Goal: Task Accomplishment & Management: Manage account settings

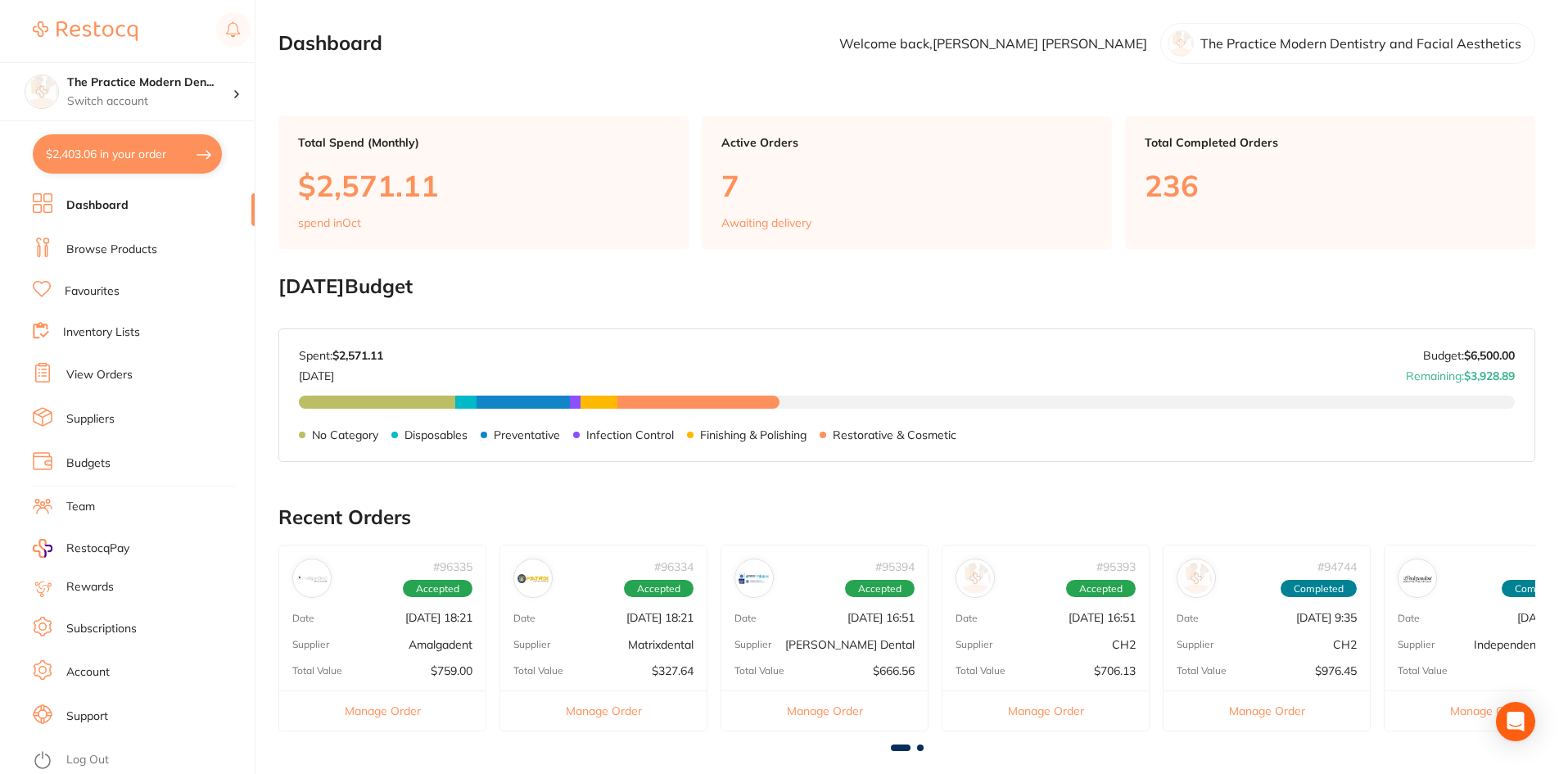
click at [111, 375] on link "View Orders" at bounding box center [99, 375] width 66 height 17
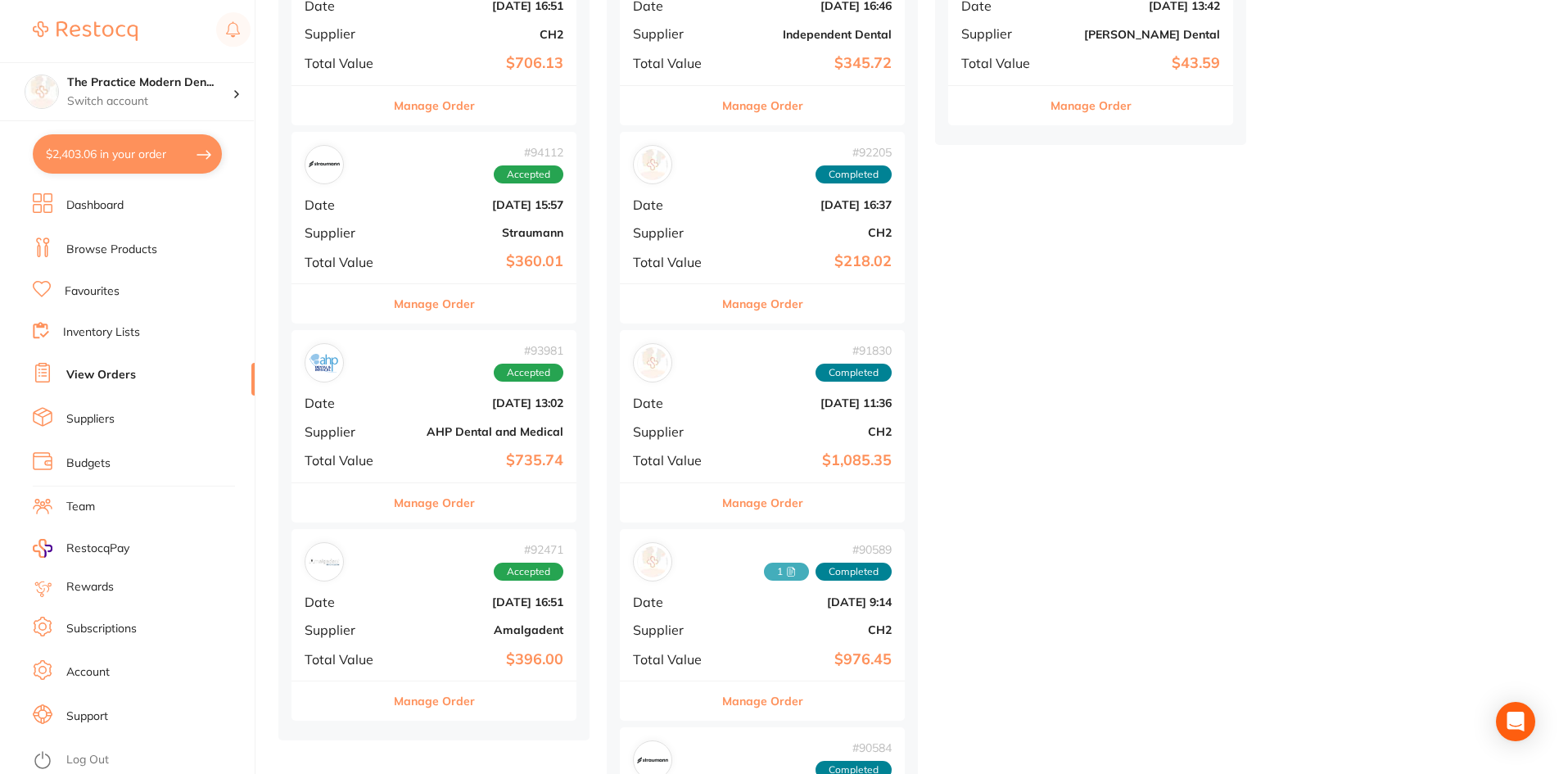
scroll to position [900, 0]
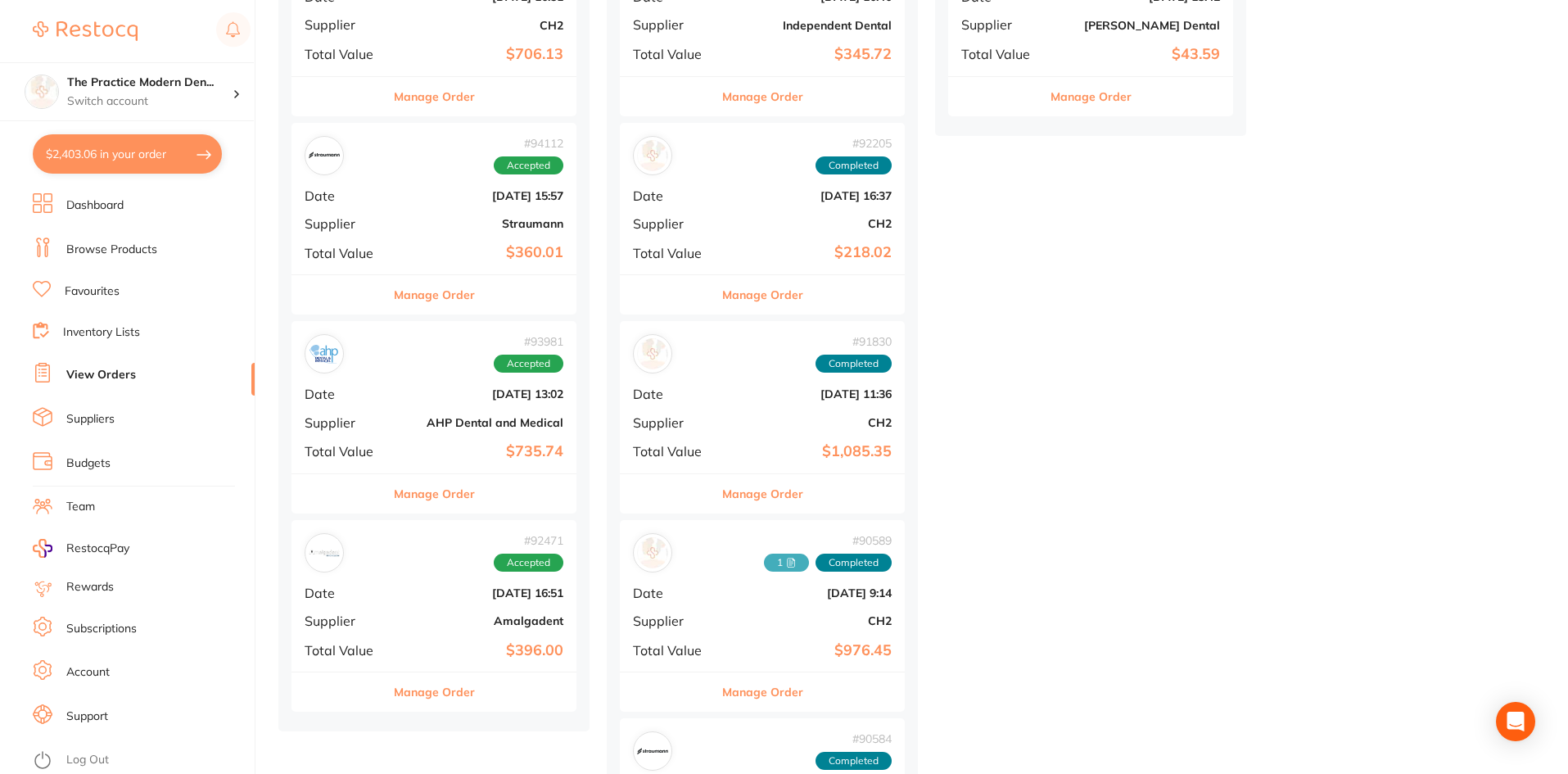
click at [472, 619] on b "Amalgadent" at bounding box center [481, 621] width 163 height 13
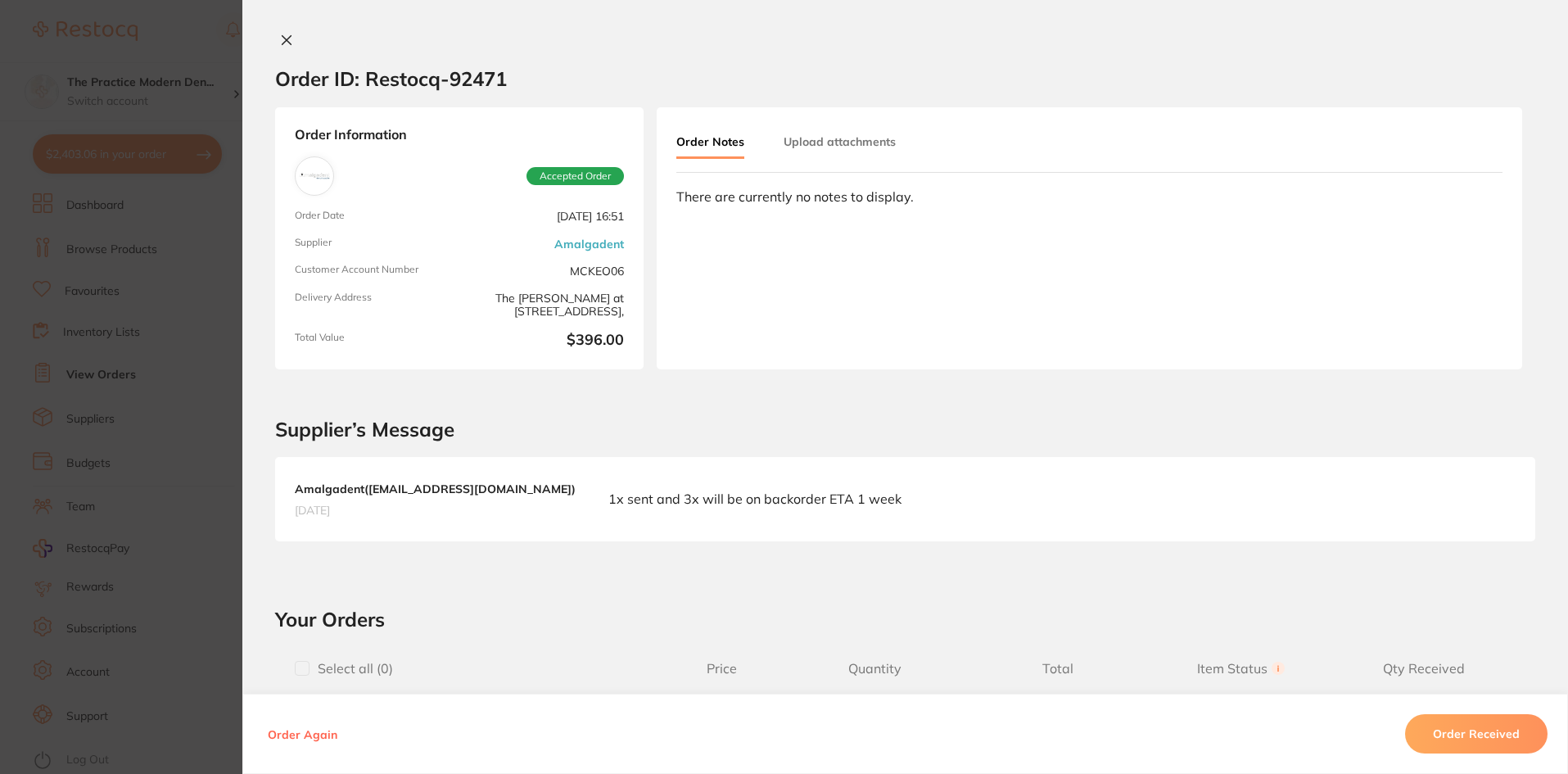
click at [191, 370] on section "Order ID: Restocq- 92471 Order Information Accepted Order Order Date [DATE] 16:…" at bounding box center [784, 387] width 1568 height 774
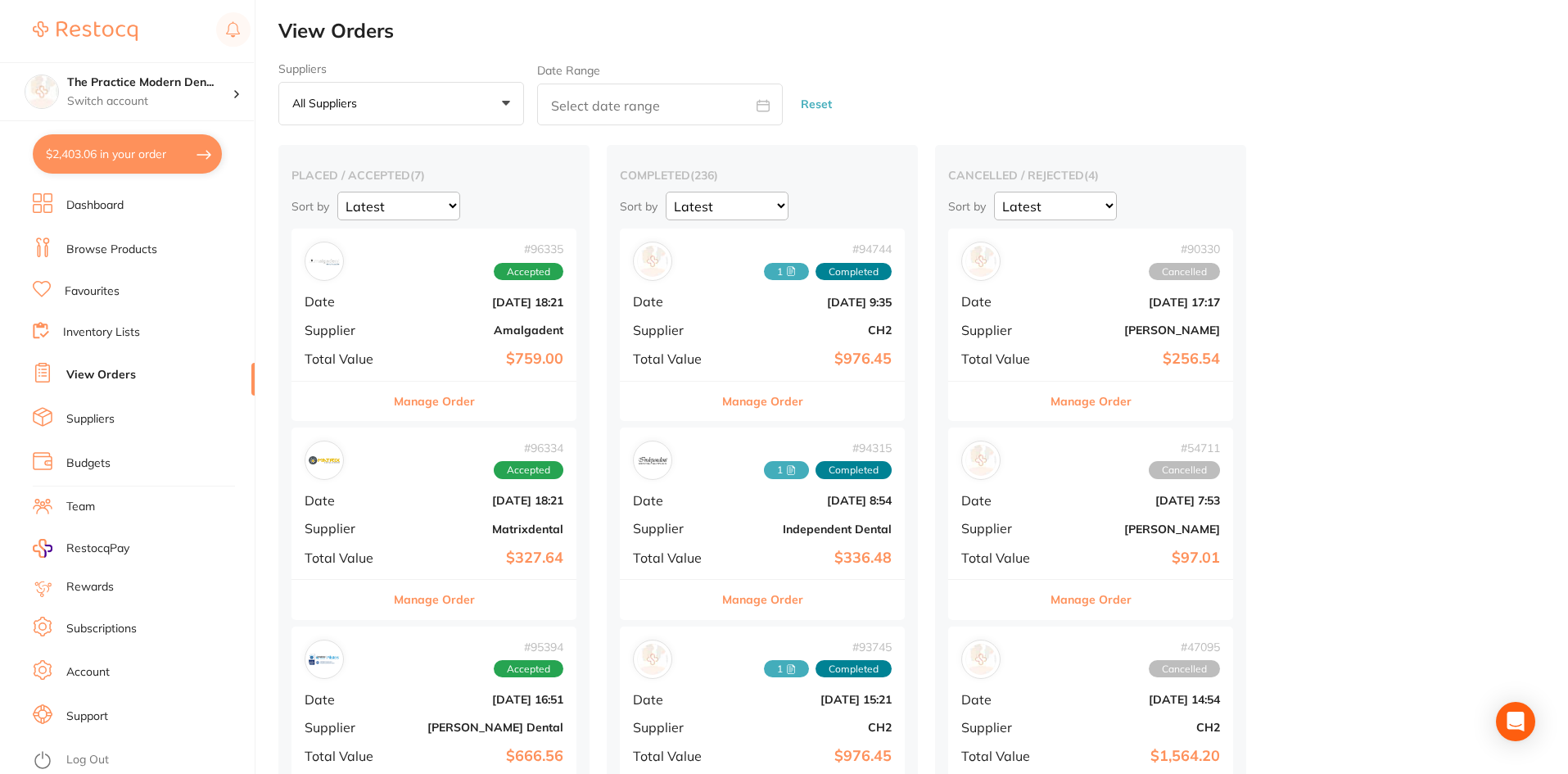
click at [476, 317] on div "# 96335 Accepted Date [DATE] 18:21 Supplier Amalgadent Total Value $759.00" at bounding box center [433, 304] width 285 height 152
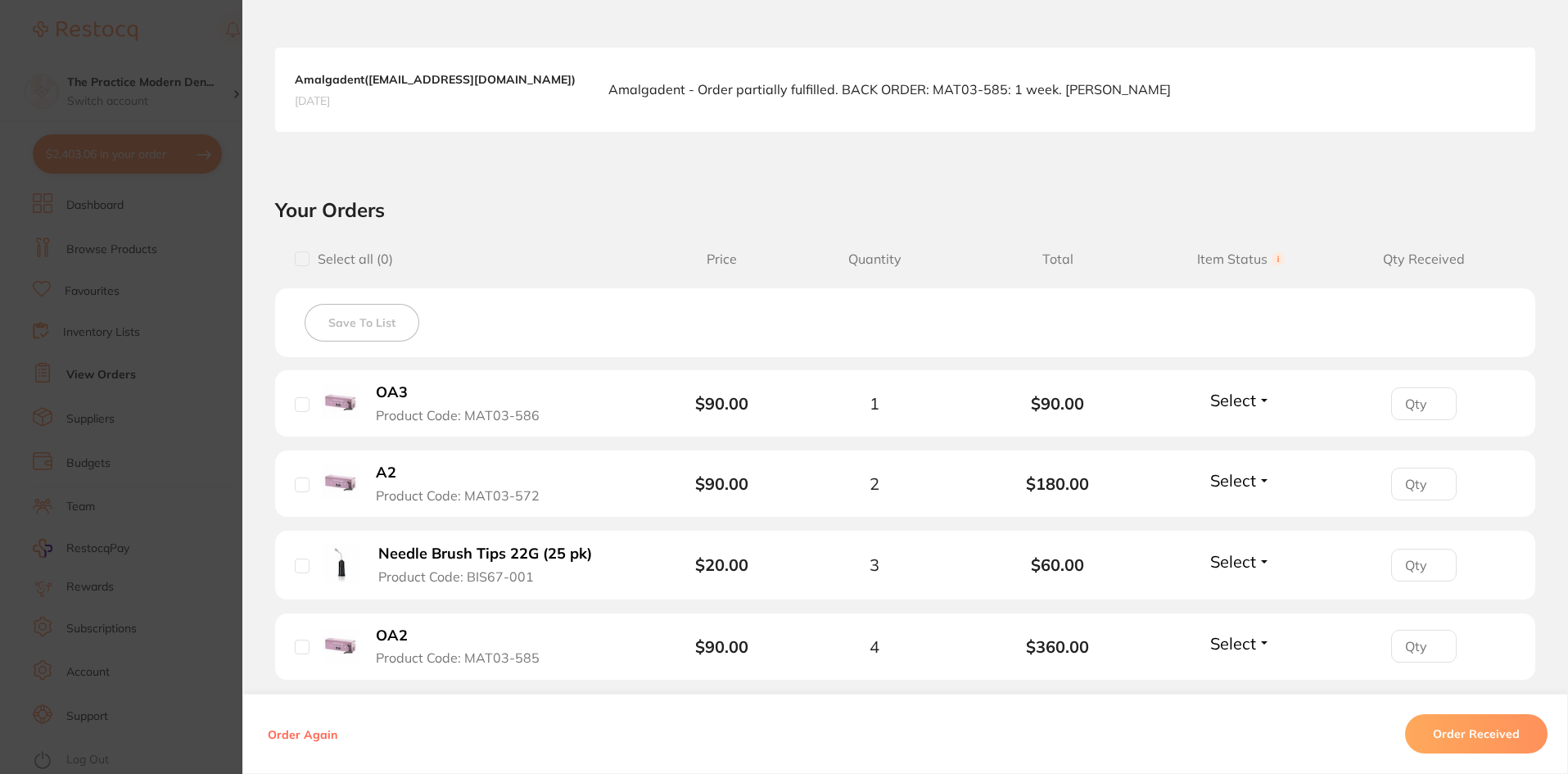
scroll to position [573, 0]
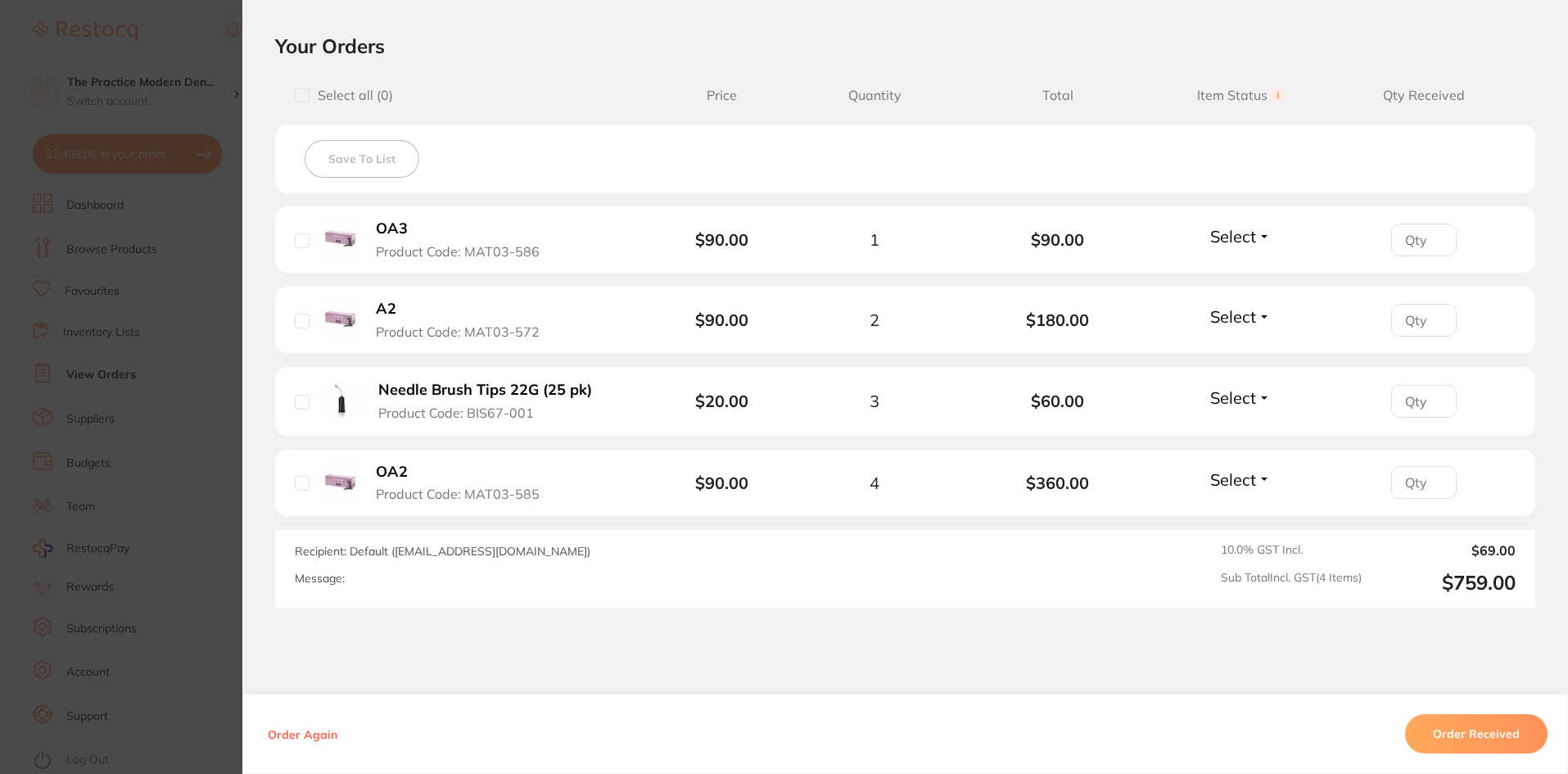
click at [1414, 248] on input "number" at bounding box center [1424, 240] width 65 height 33
type input "1"
click at [1231, 234] on span "Select" at bounding box center [1233, 236] width 46 height 21
click at [1232, 271] on span "Received" at bounding box center [1240, 271] width 42 height 12
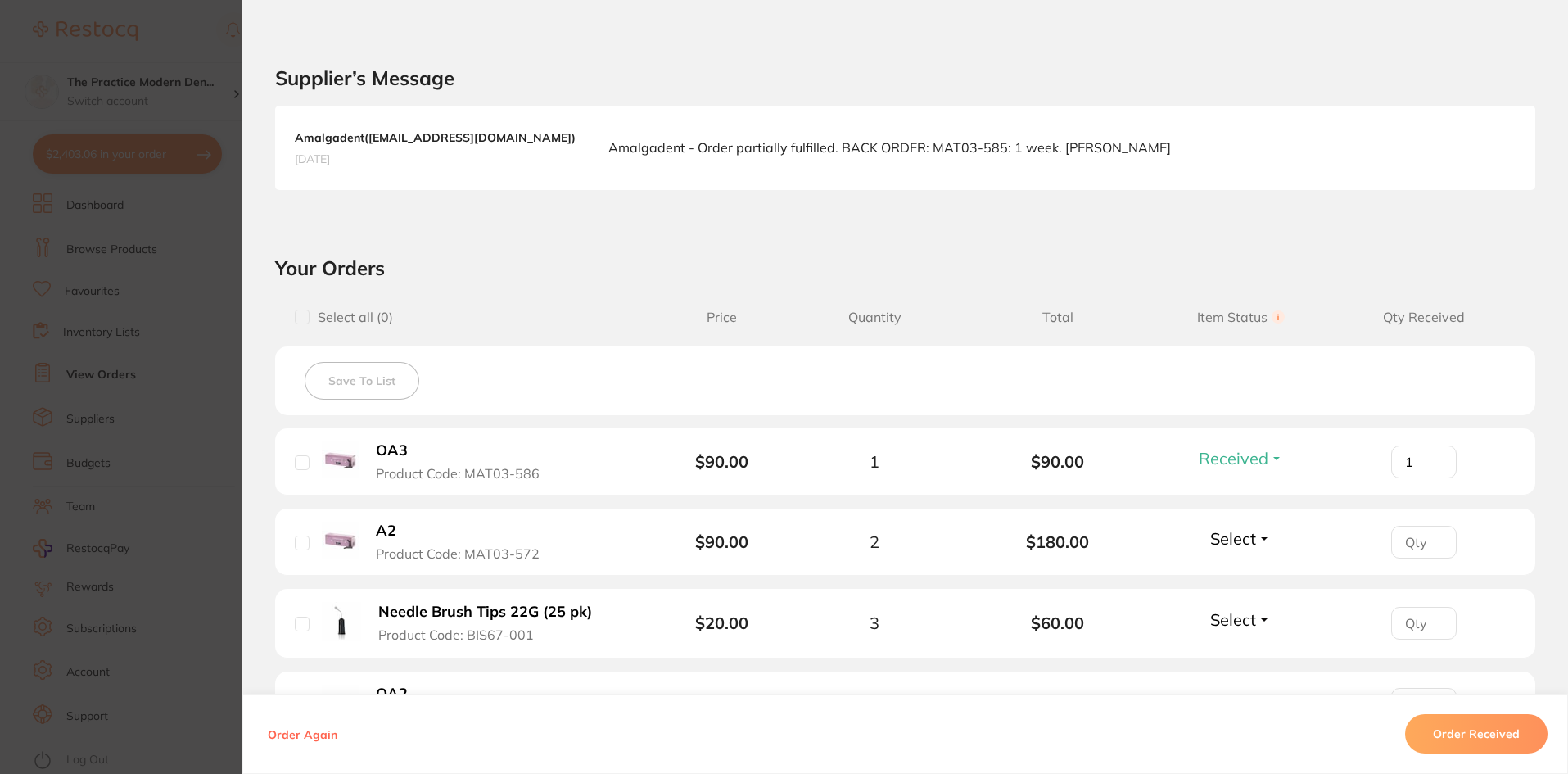
scroll to position [82, 0]
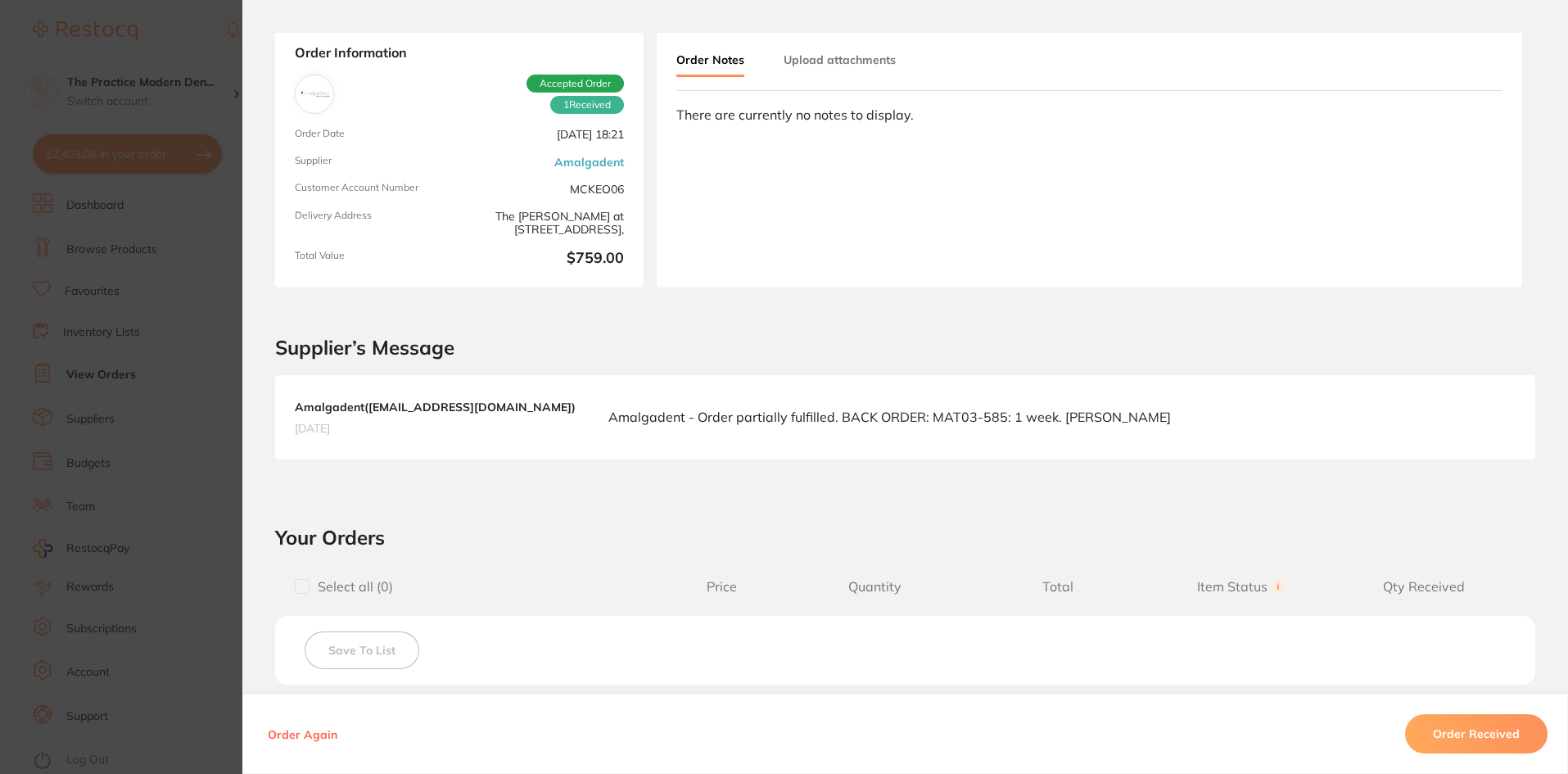
click at [824, 59] on button "Upload attachments" at bounding box center [839, 60] width 112 height 30
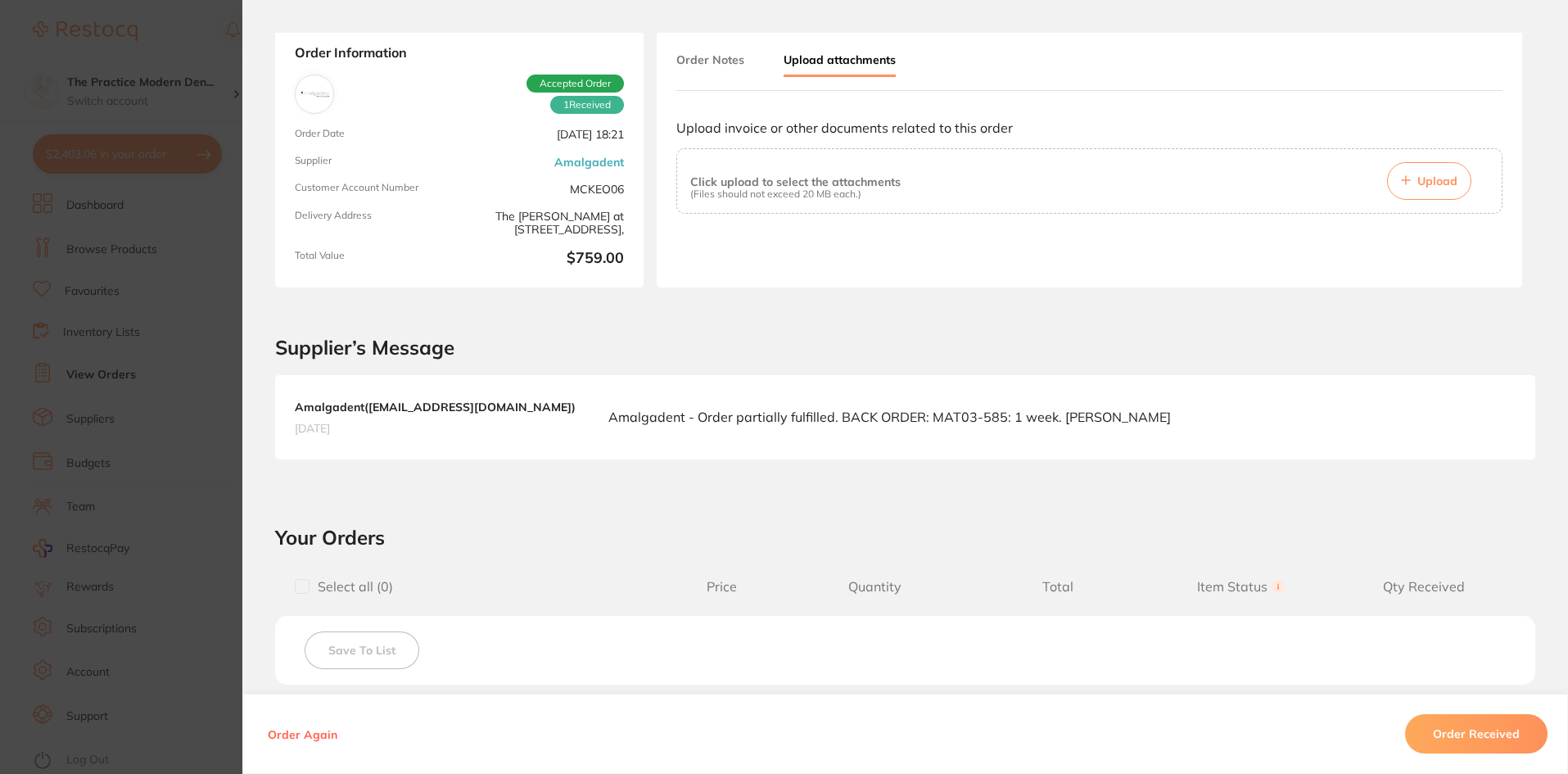
click at [1446, 182] on span "Upload" at bounding box center [1437, 181] width 40 height 15
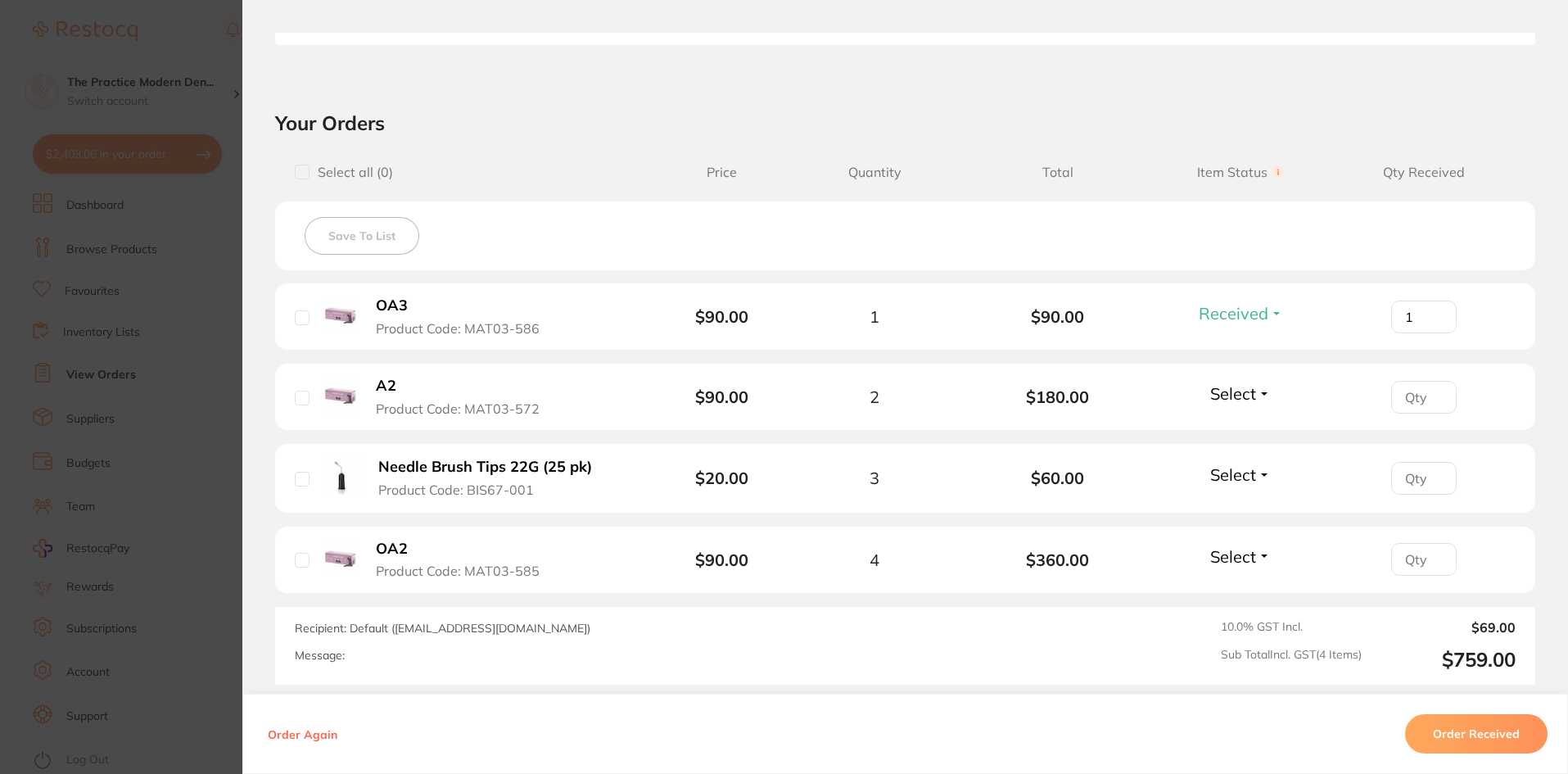
scroll to position [573, 0]
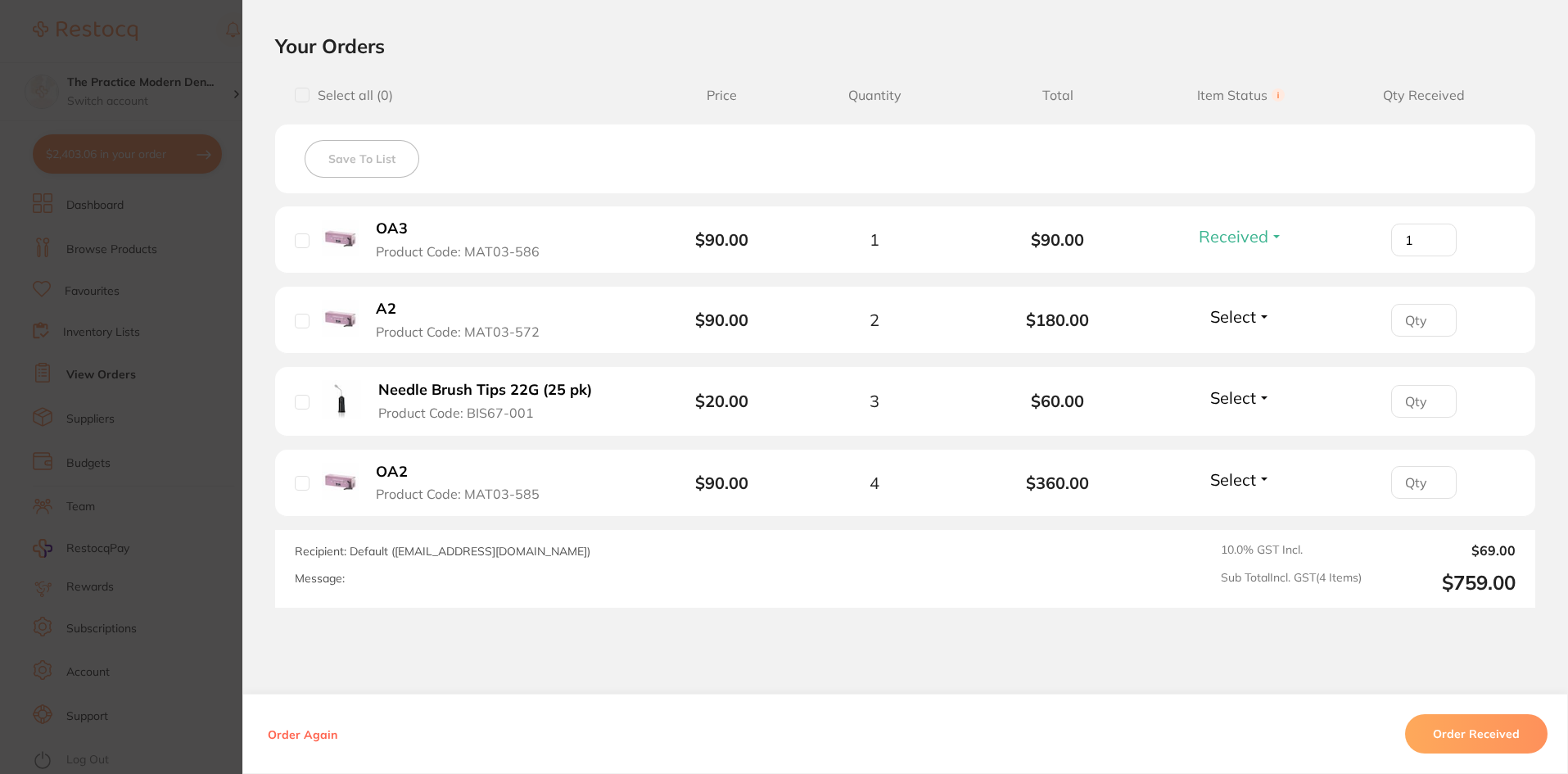
click at [1422, 330] on input "number" at bounding box center [1424, 320] width 65 height 33
type input "2"
click at [1253, 313] on button "Select" at bounding box center [1240, 316] width 70 height 21
drag, startPoint x: 1236, startPoint y: 347, endPoint x: 1377, endPoint y: 378, distance: 144.4
click at [1244, 302] on span "Received" at bounding box center [1240, 302] width 42 height 0
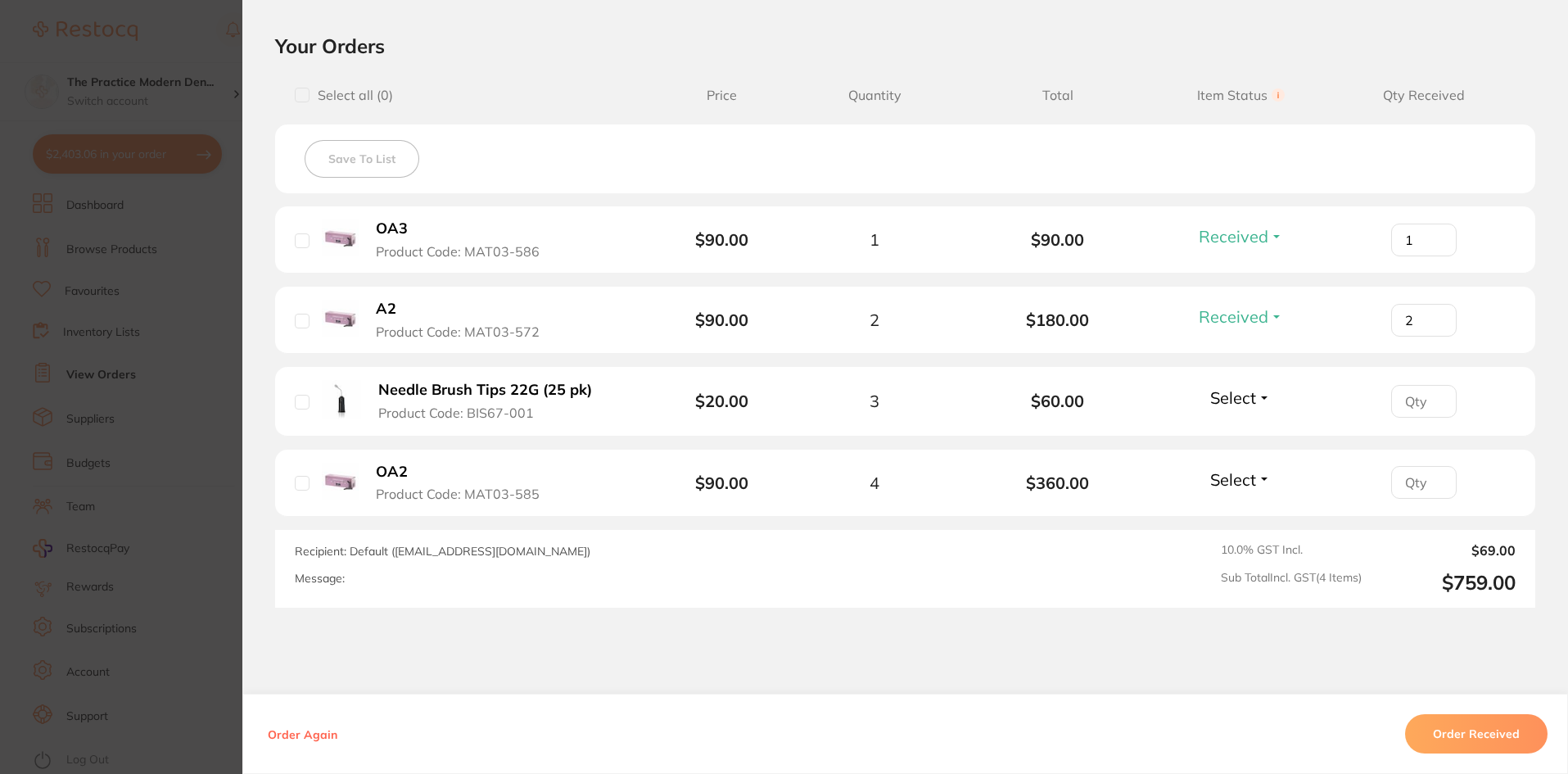
click at [1447, 401] on input "number" at bounding box center [1424, 401] width 65 height 33
type input "3"
click at [1239, 402] on span "Select" at bounding box center [1233, 397] width 46 height 21
click at [1240, 432] on span "Received" at bounding box center [1240, 432] width 42 height 12
click at [1400, 482] on input "number" at bounding box center [1424, 483] width 65 height 33
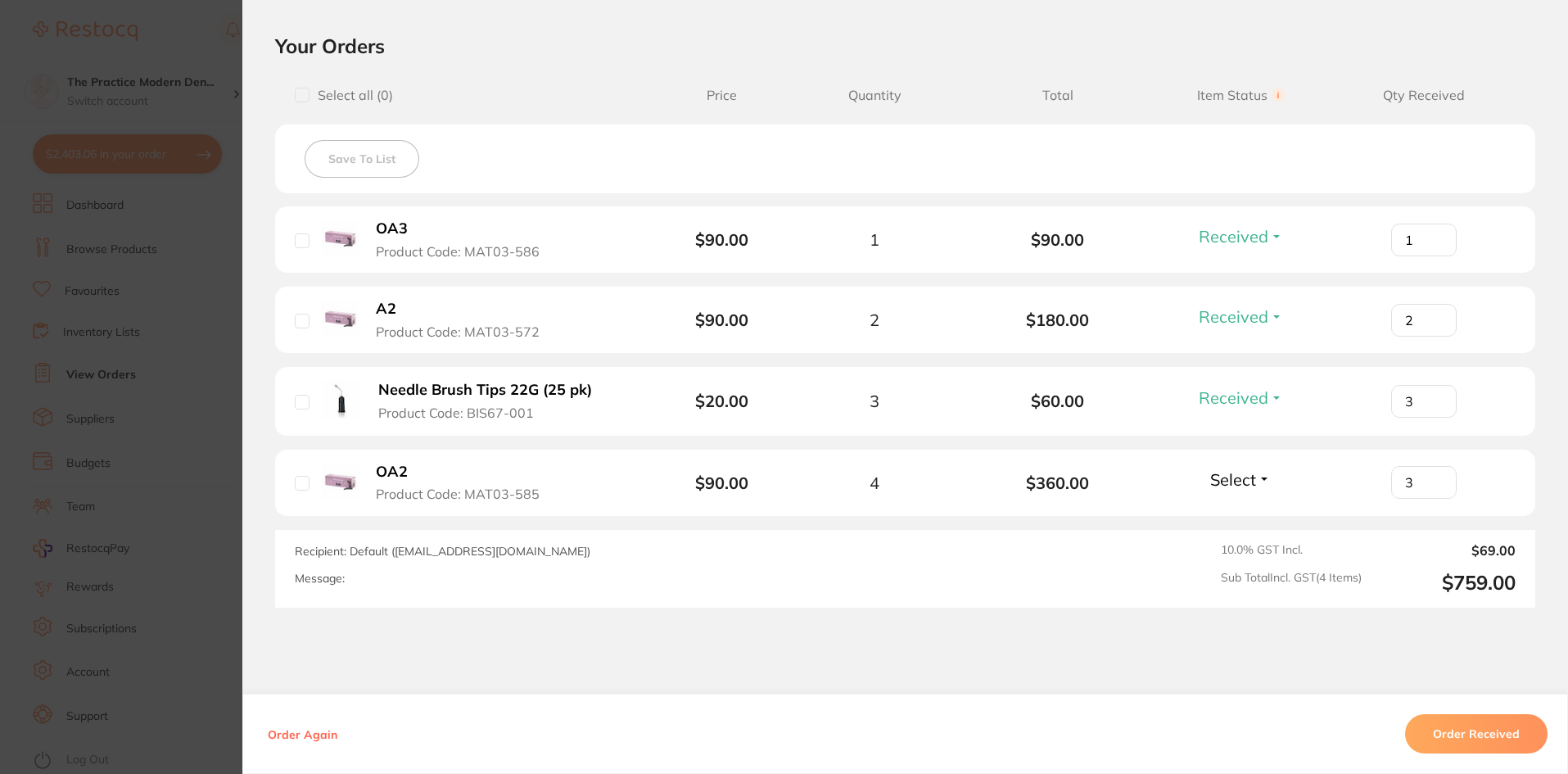
type input "3"
click at [1259, 476] on button "Select" at bounding box center [1240, 479] width 70 height 21
click at [1253, 543] on span "Back Order" at bounding box center [1240, 540] width 50 height 12
click at [1367, 520] on div "Select all ( 0 ) Price Quantity Total Item Status You can use this feature to t…" at bounding box center [904, 341] width 1260 height 533
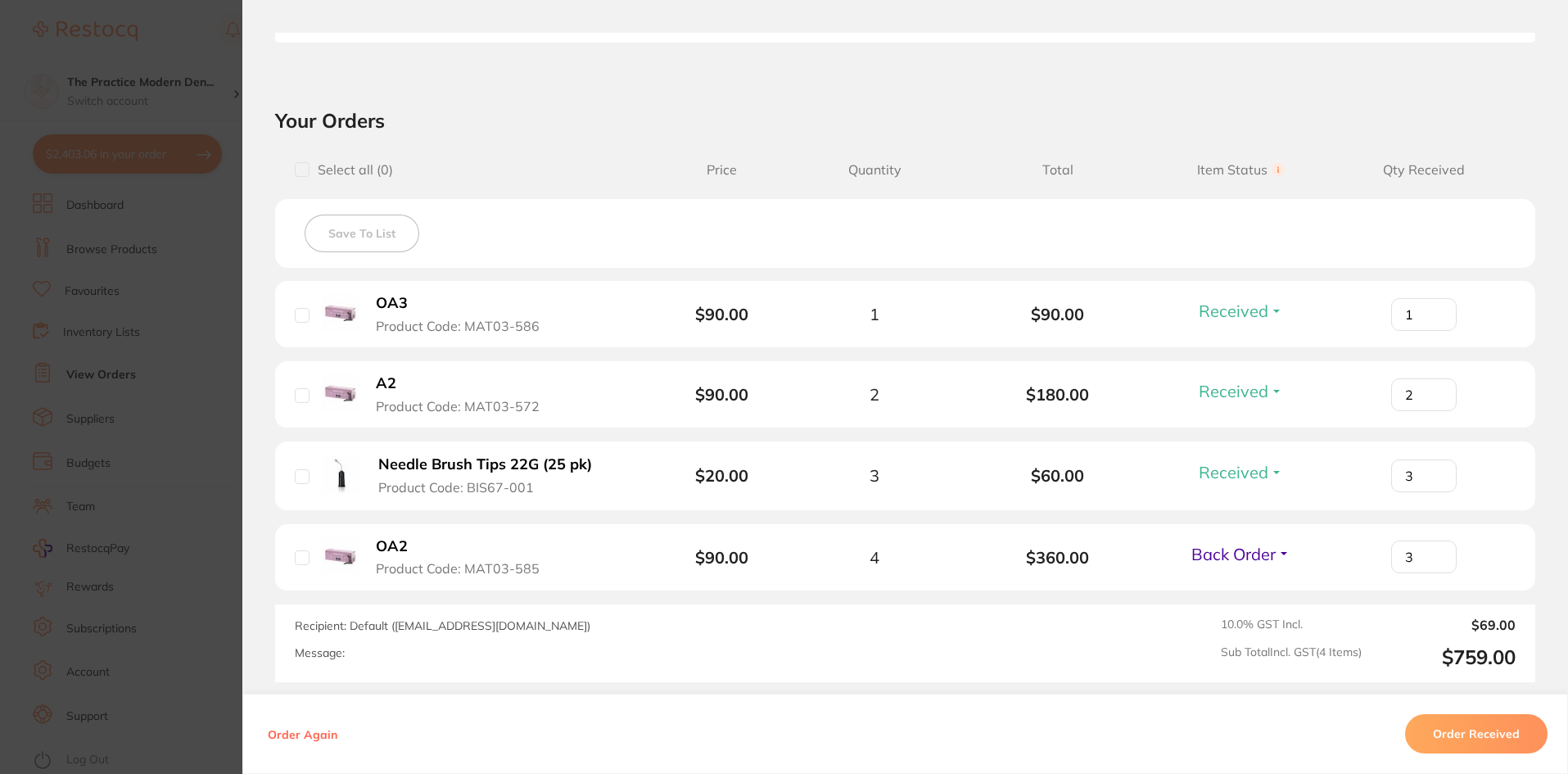
scroll to position [487, 0]
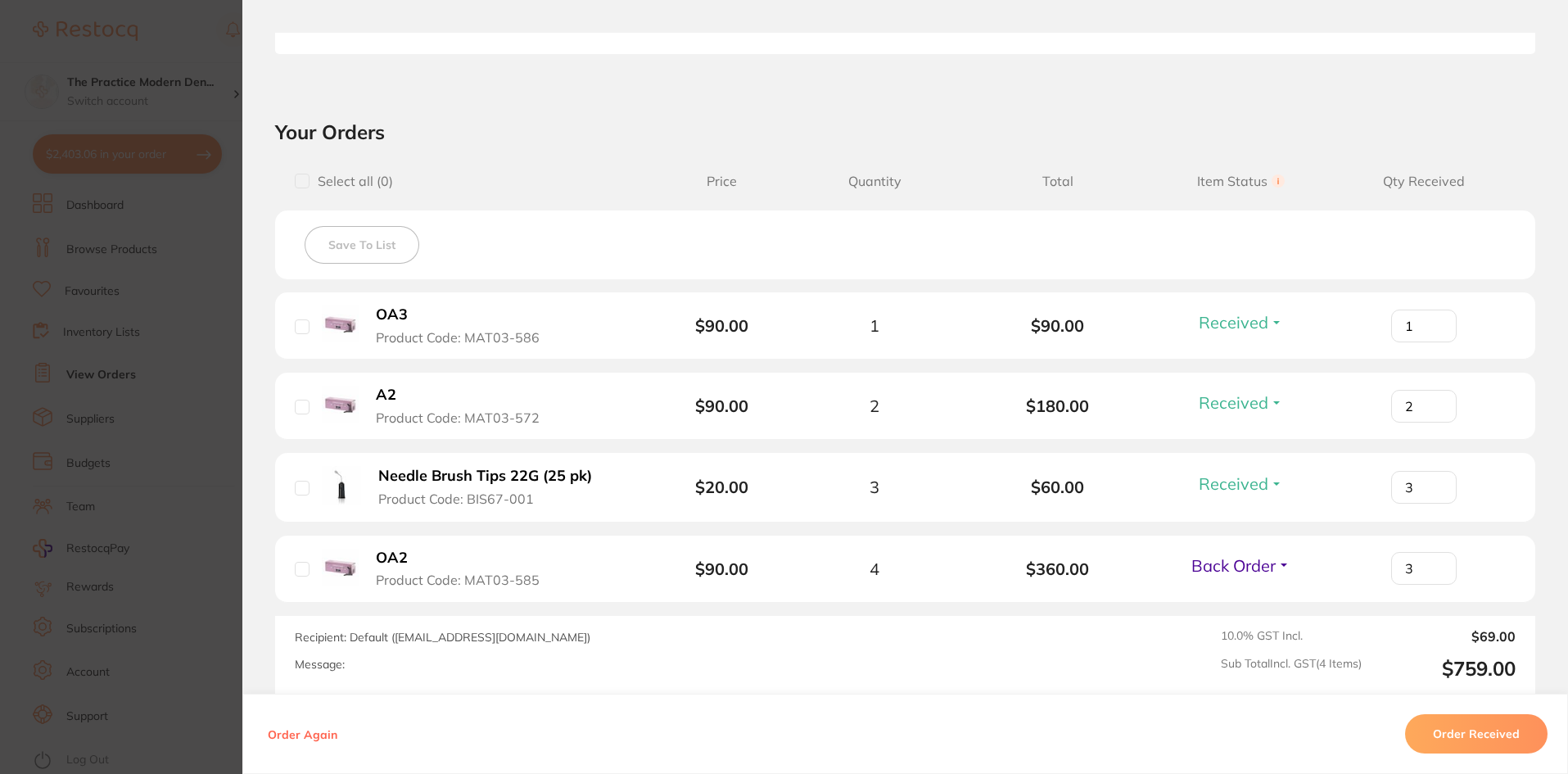
click at [158, 331] on section "Order ID: Restocq- 96335 Order Information 3 Received 1 Back Order Accepted Ord…" at bounding box center [784, 387] width 1568 height 774
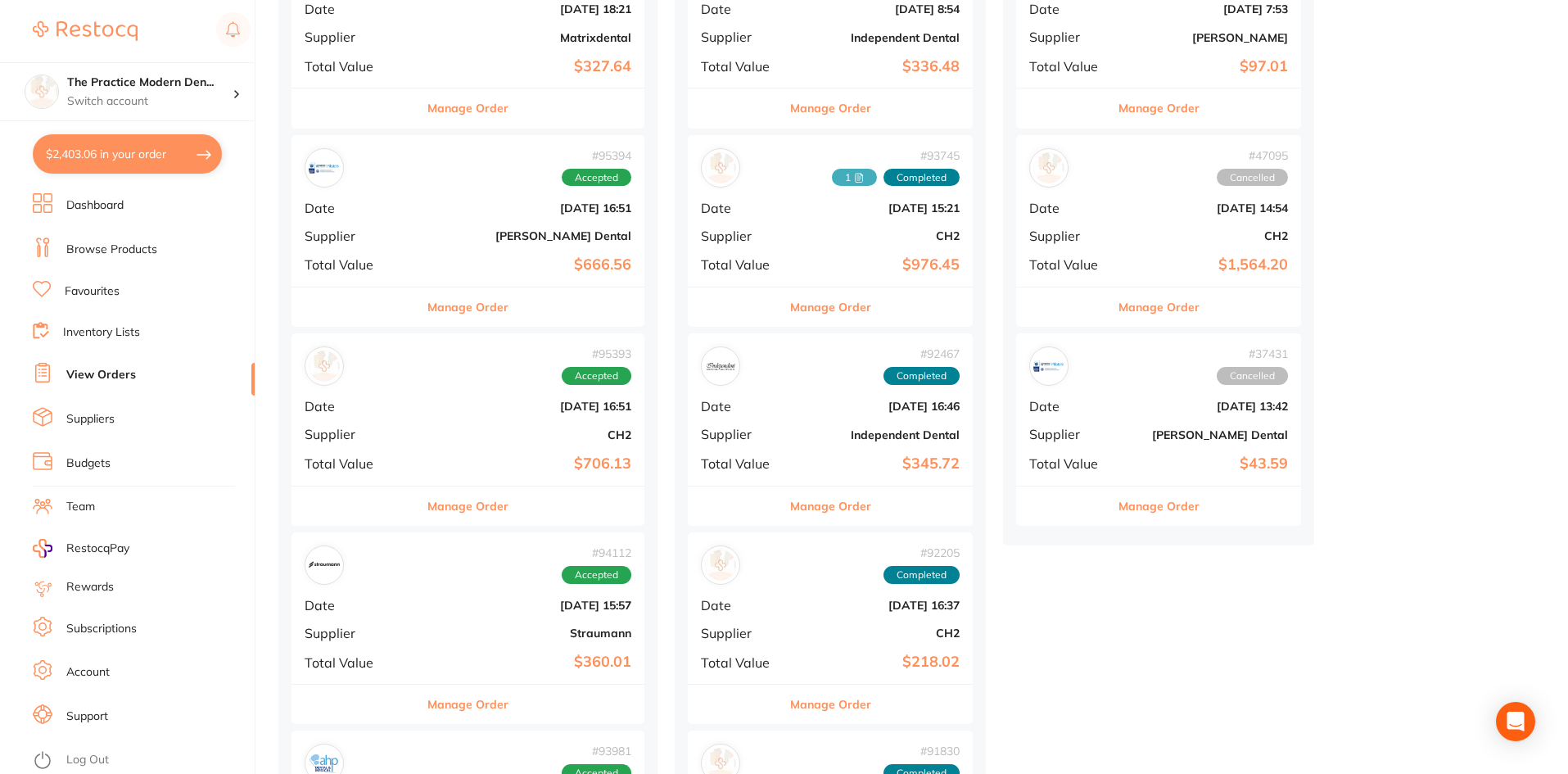
scroll to position [328, 0]
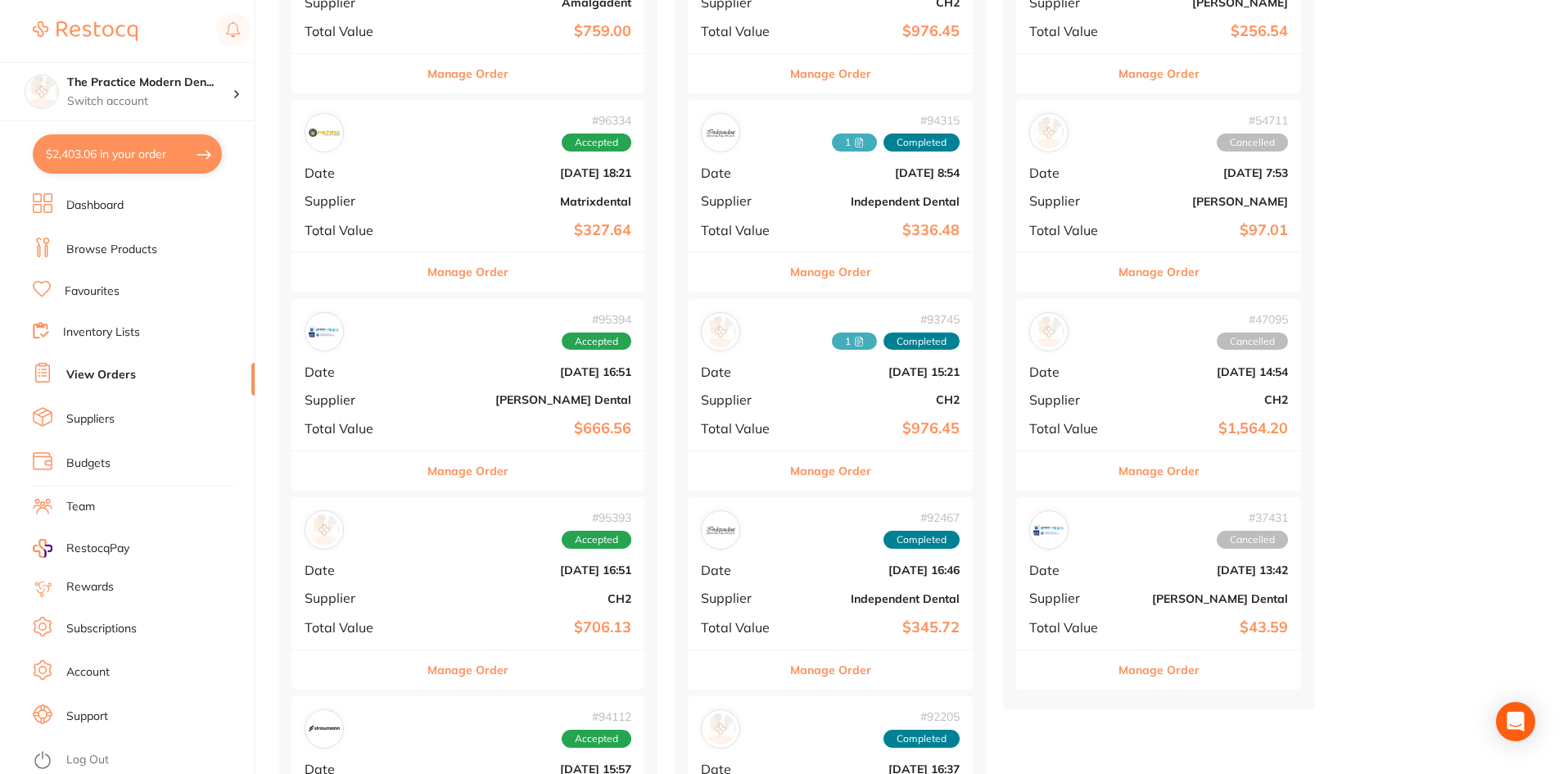
click at [484, 400] on b "[PERSON_NAME] Dental" at bounding box center [527, 399] width 209 height 13
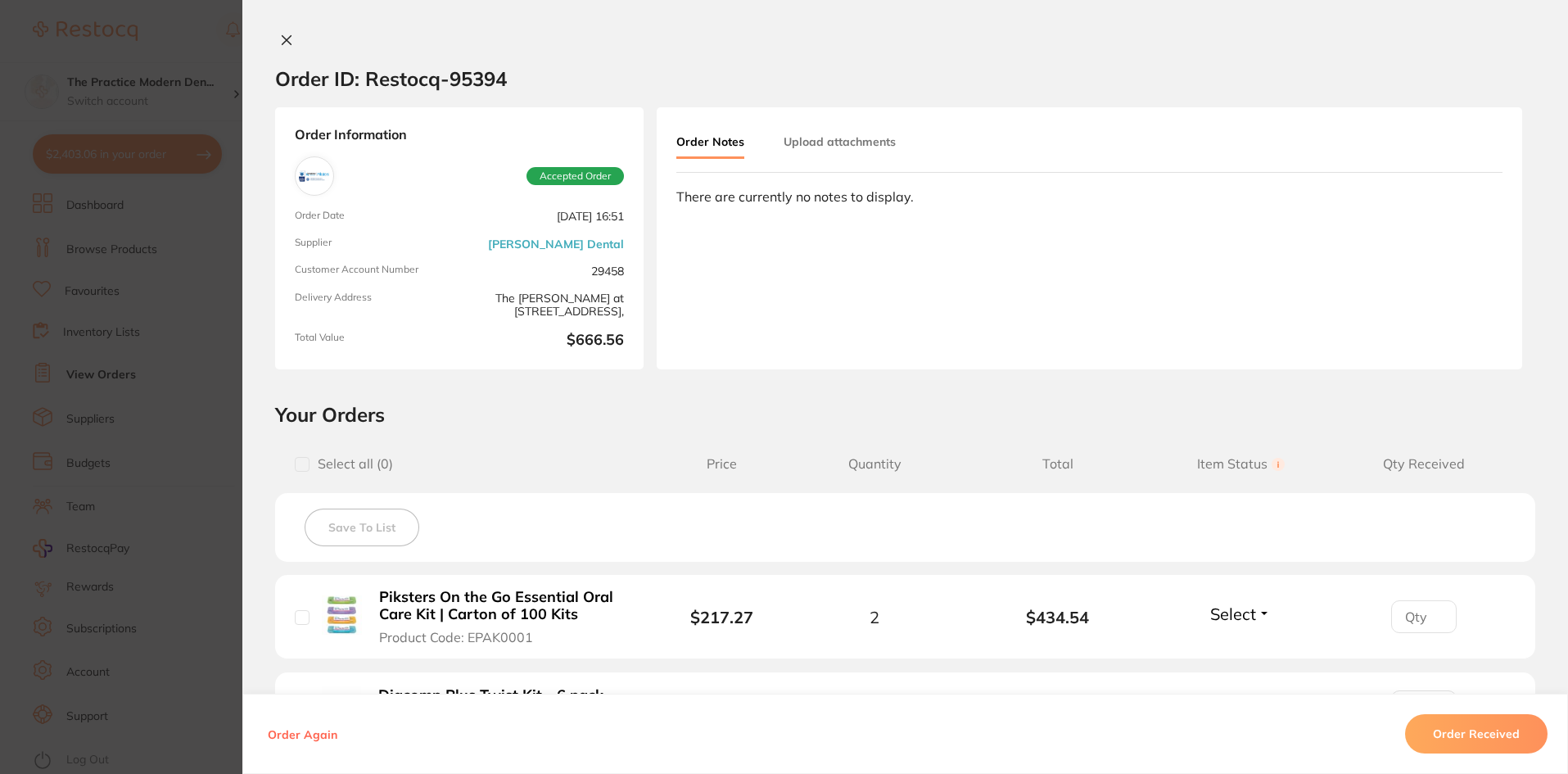
scroll to position [303, 0]
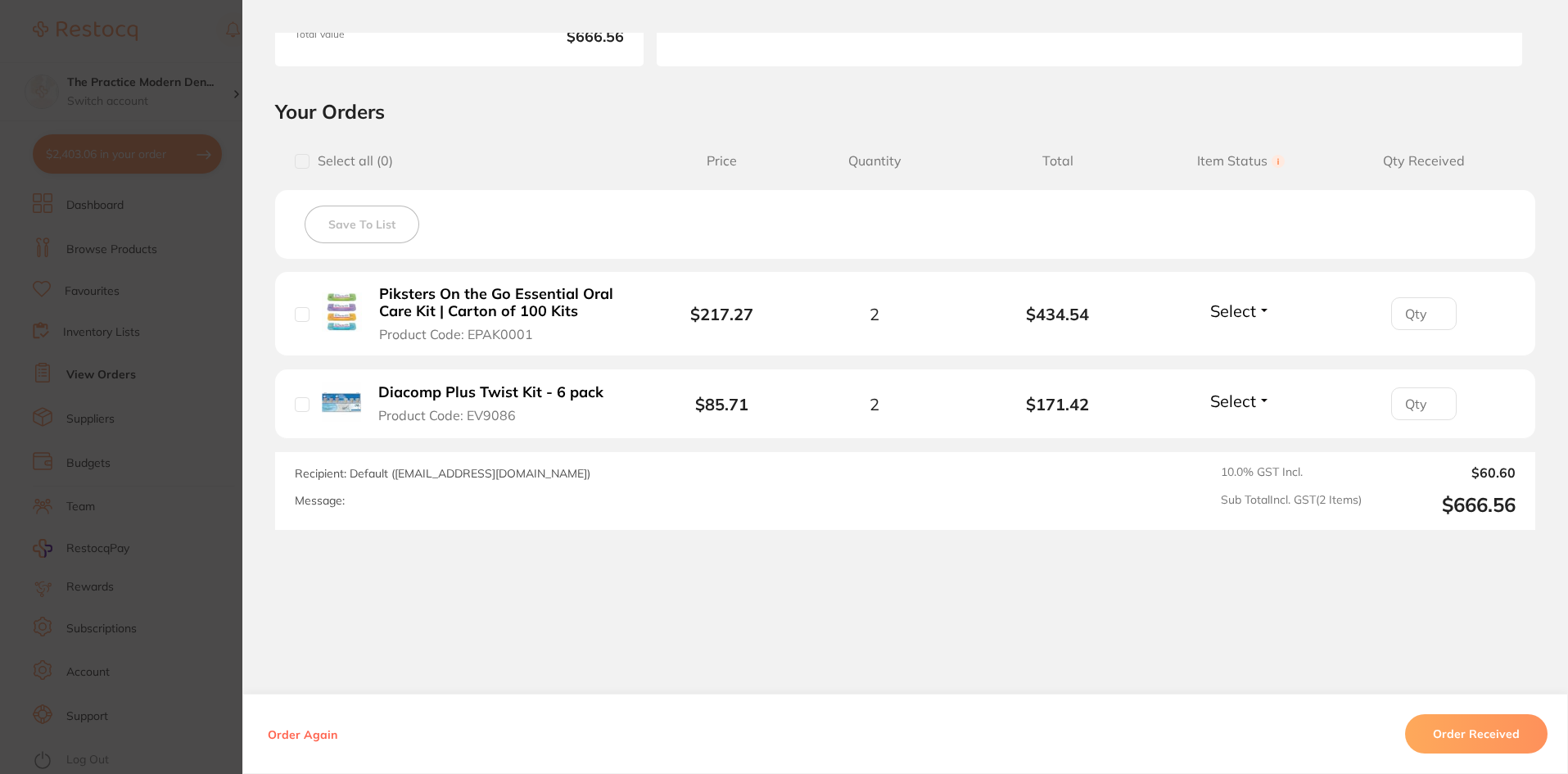
click at [1420, 313] on input "number" at bounding box center [1424, 314] width 65 height 33
click at [1436, 310] on input "1" at bounding box center [1424, 314] width 65 height 33
type input "2"
click at [1436, 310] on input "2" at bounding box center [1424, 314] width 65 height 33
drag, startPoint x: 1429, startPoint y: 399, endPoint x: 1384, endPoint y: 342, distance: 72.6
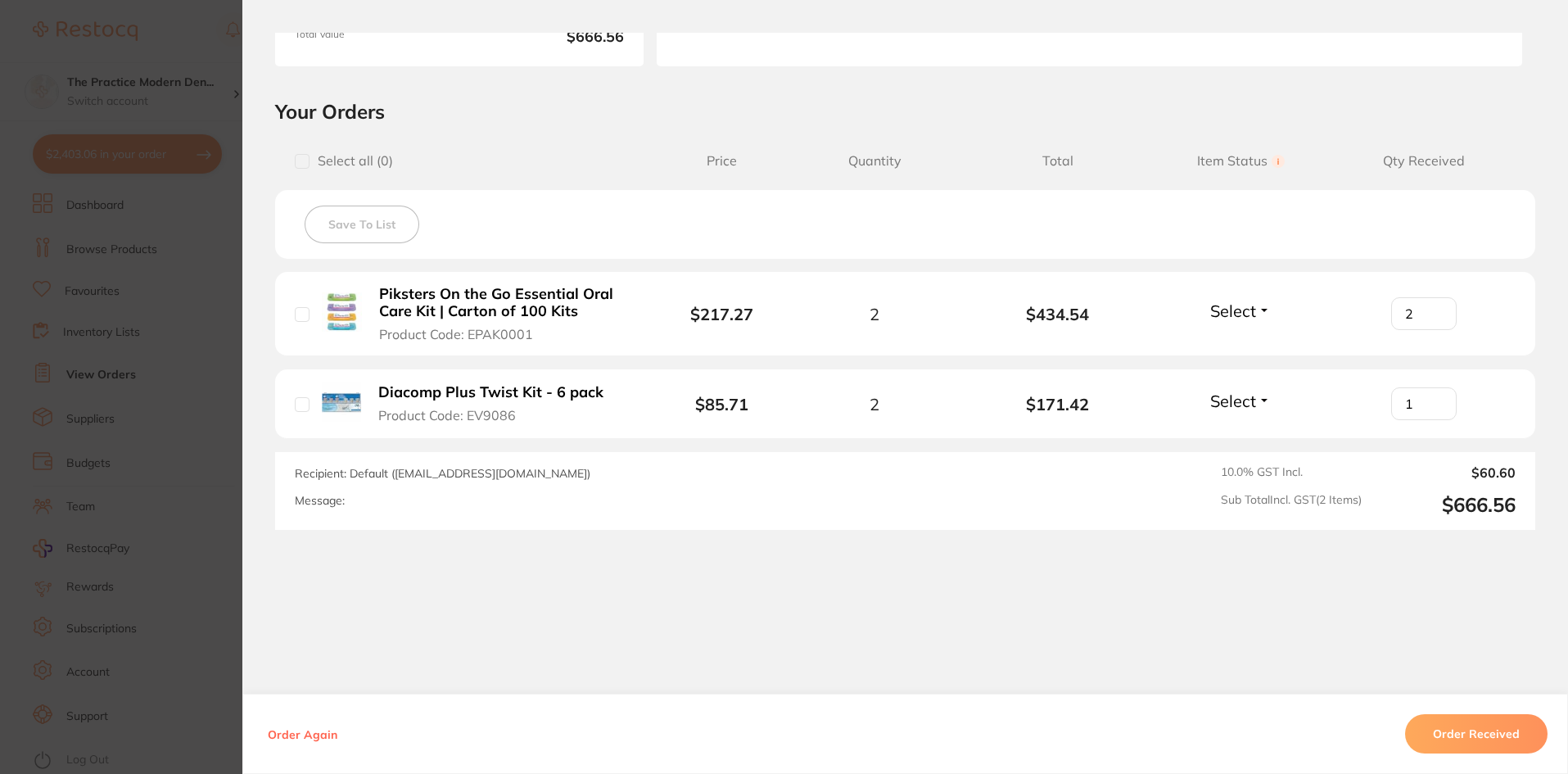
click at [1424, 387] on input "1" at bounding box center [1424, 404] width 65 height 33
click at [1245, 322] on div "Select Received Back Order" at bounding box center [1240, 314] width 70 height 27
click at [1259, 308] on button "Select" at bounding box center [1240, 310] width 70 height 21
click at [1257, 343] on span "Received" at bounding box center [1240, 346] width 42 height 12
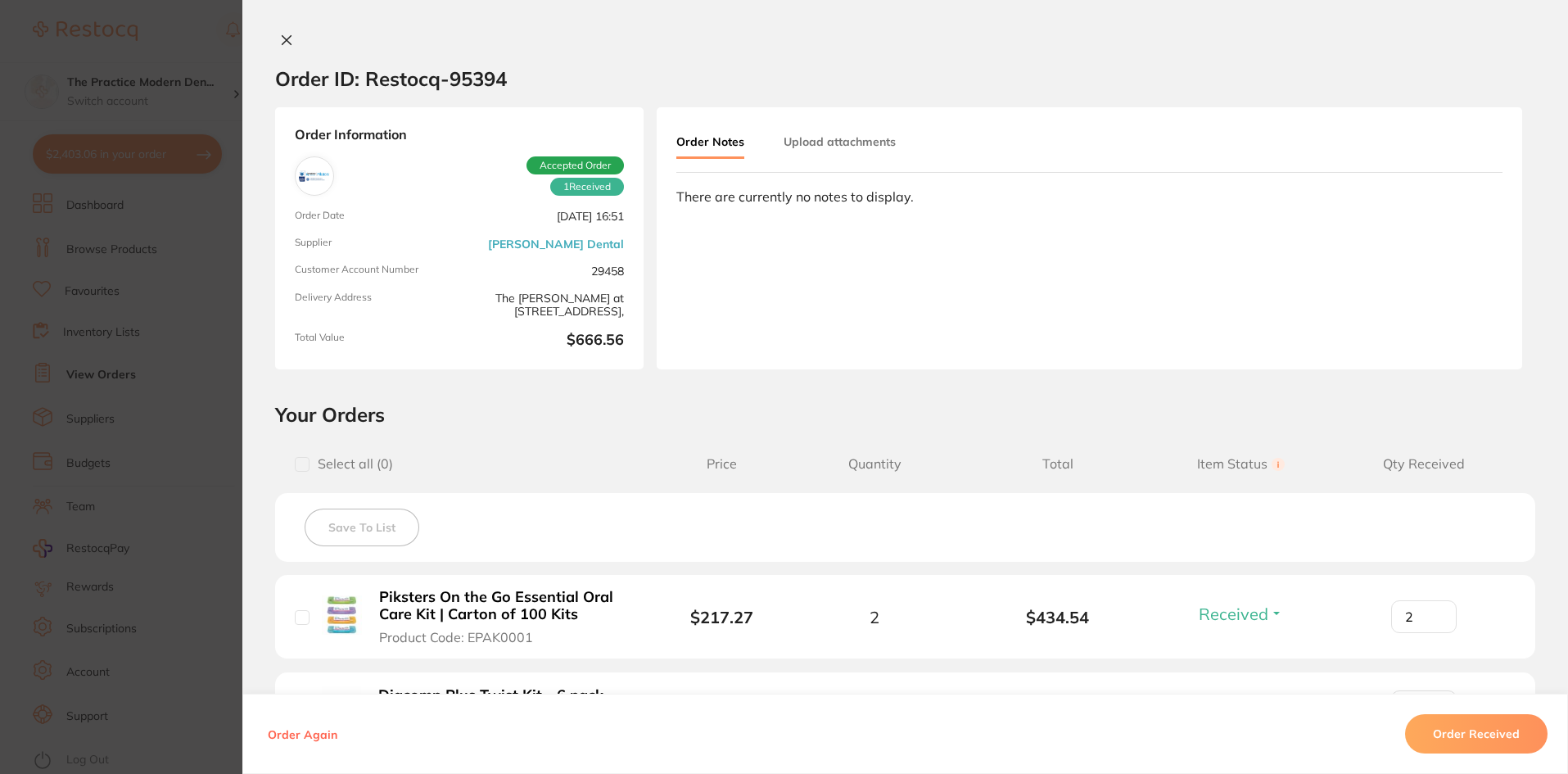
click at [818, 149] on button "Upload attachments" at bounding box center [839, 142] width 112 height 30
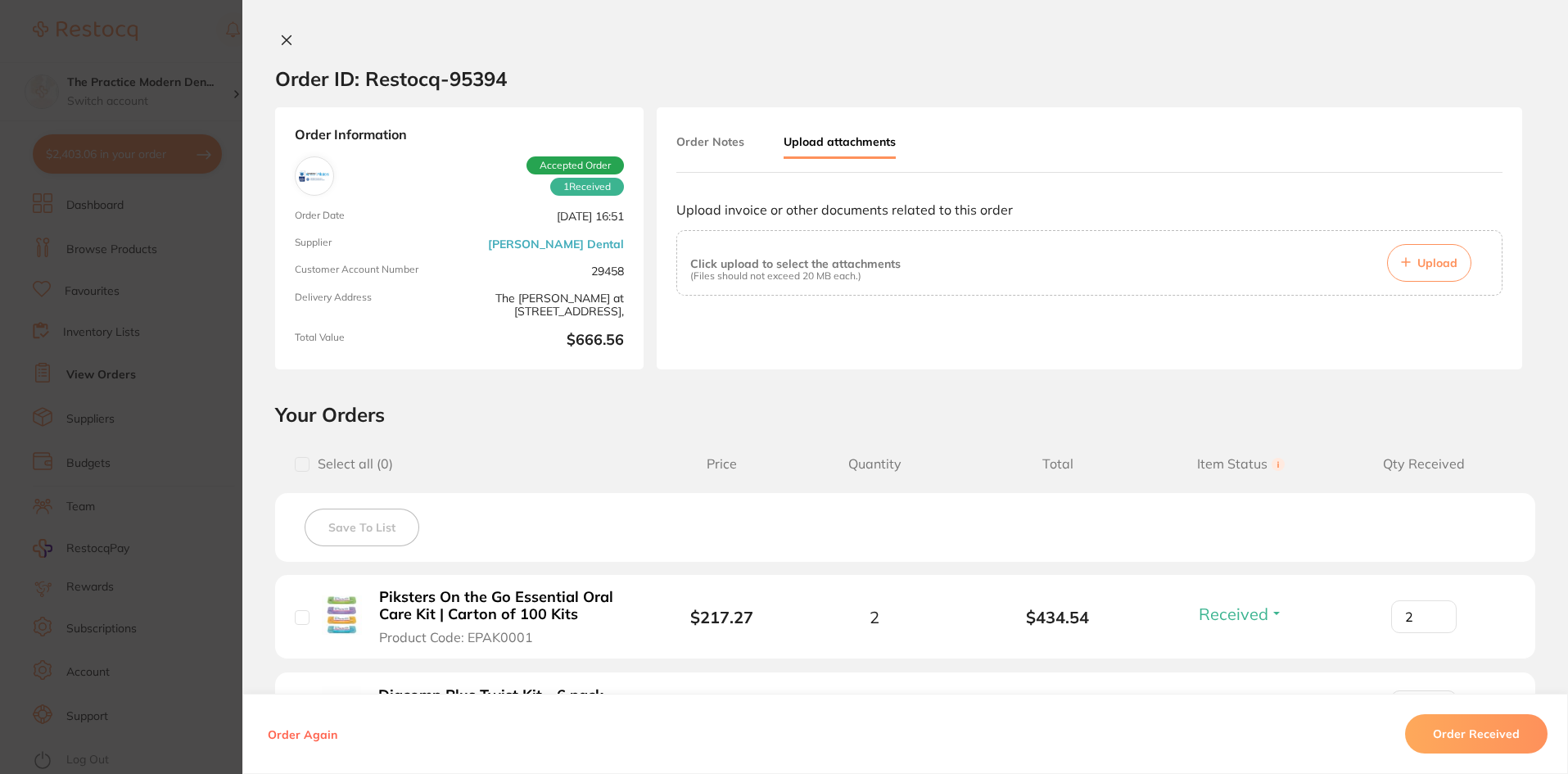
click at [1442, 260] on span "Upload" at bounding box center [1437, 263] width 40 height 15
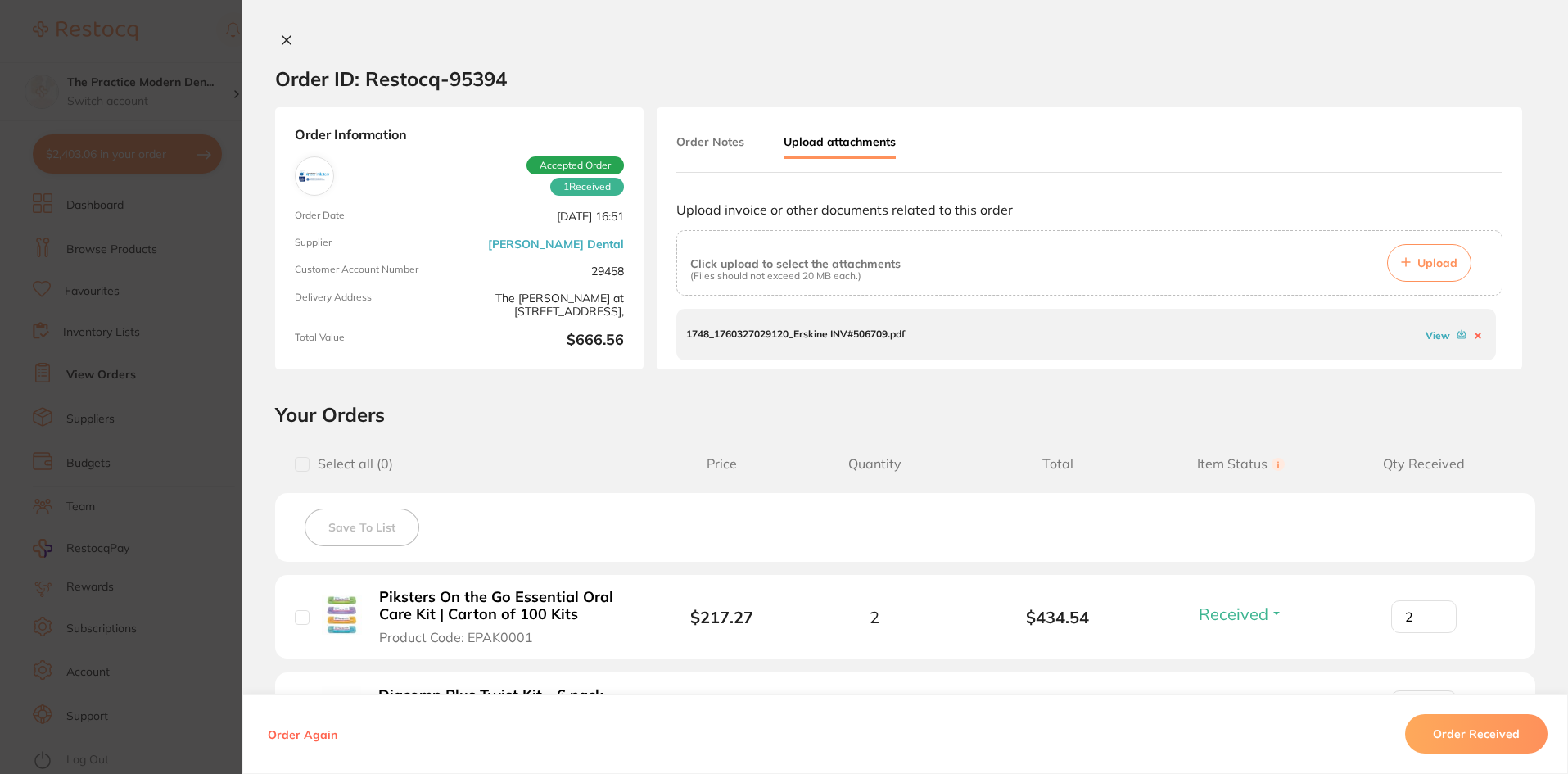
scroll to position [303, 0]
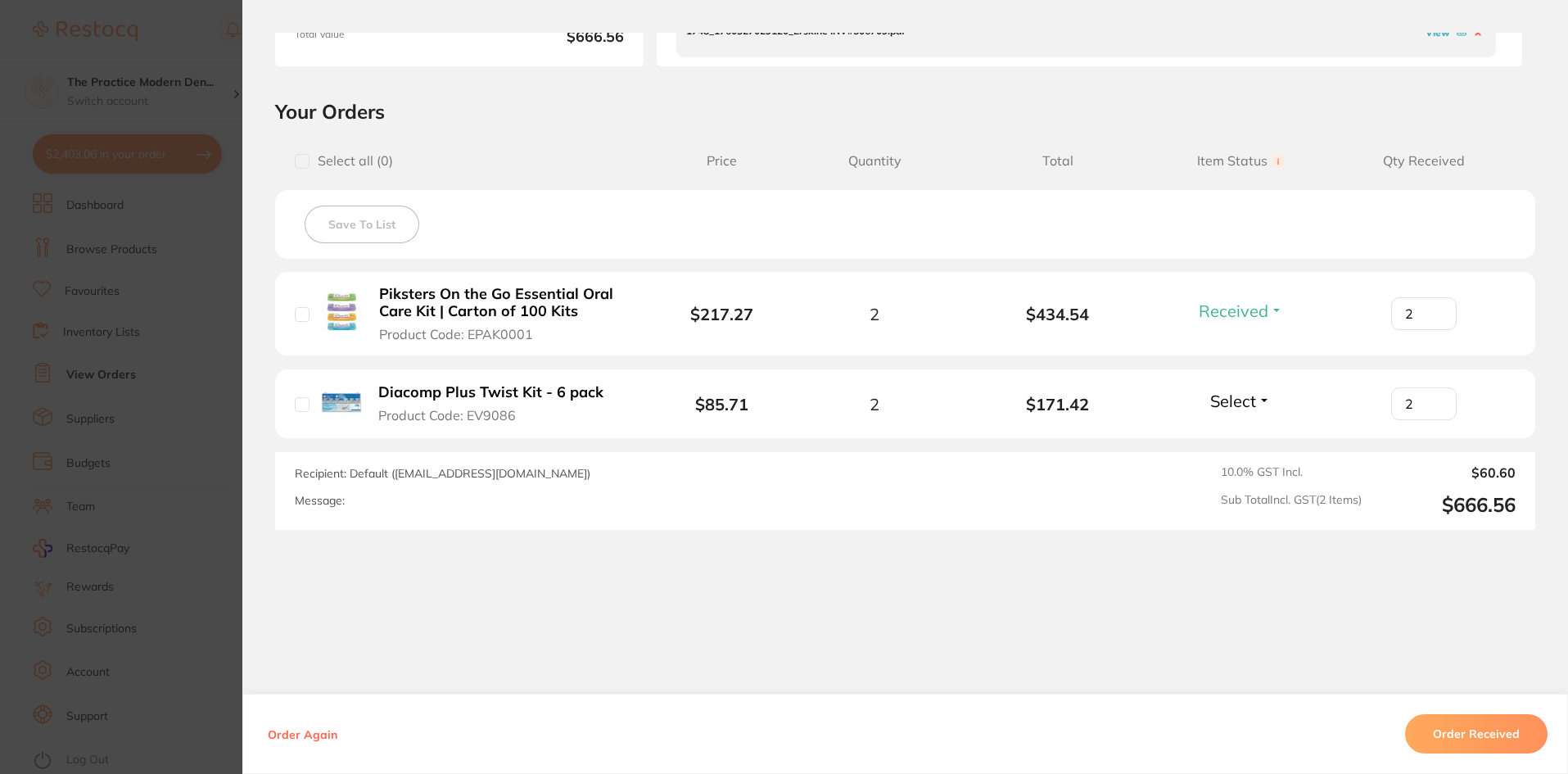
type input "2"
click at [1429, 399] on input "2" at bounding box center [1424, 404] width 65 height 33
click at [1346, 422] on li "Diacomp Plus Twist Kit - 6 pack Product Code: EV9086 $85.71 2 $171.42 Select Re…" at bounding box center [904, 404] width 1260 height 69
click at [1251, 403] on span "Select" at bounding box center [1233, 400] width 46 height 21
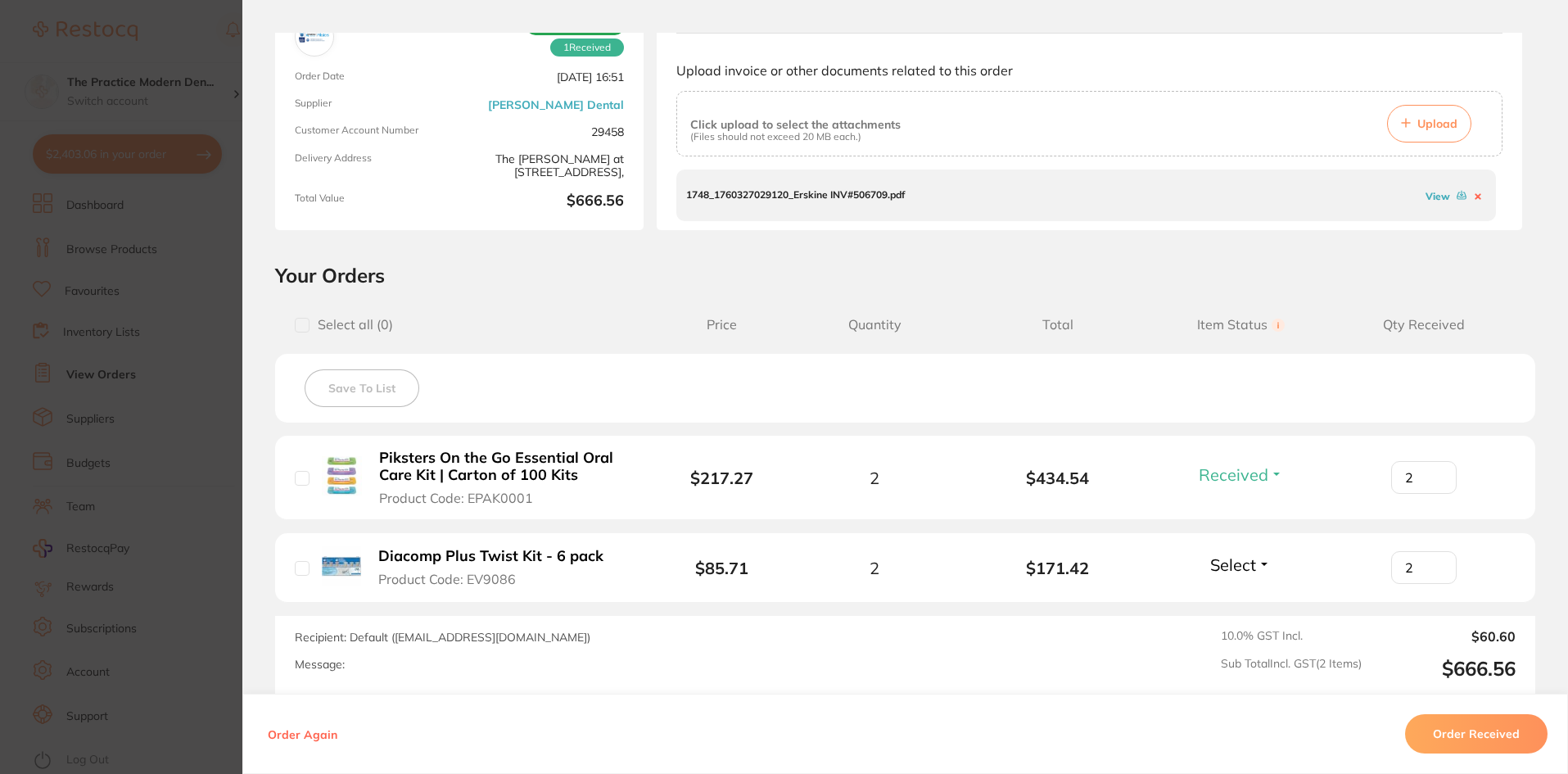
drag, startPoint x: 1235, startPoint y: 565, endPoint x: 1228, endPoint y: 585, distance: 21.2
click at [1235, 571] on span "Select" at bounding box center [1233, 564] width 46 height 21
click at [1226, 592] on button "Received" at bounding box center [1240, 600] width 42 height 26
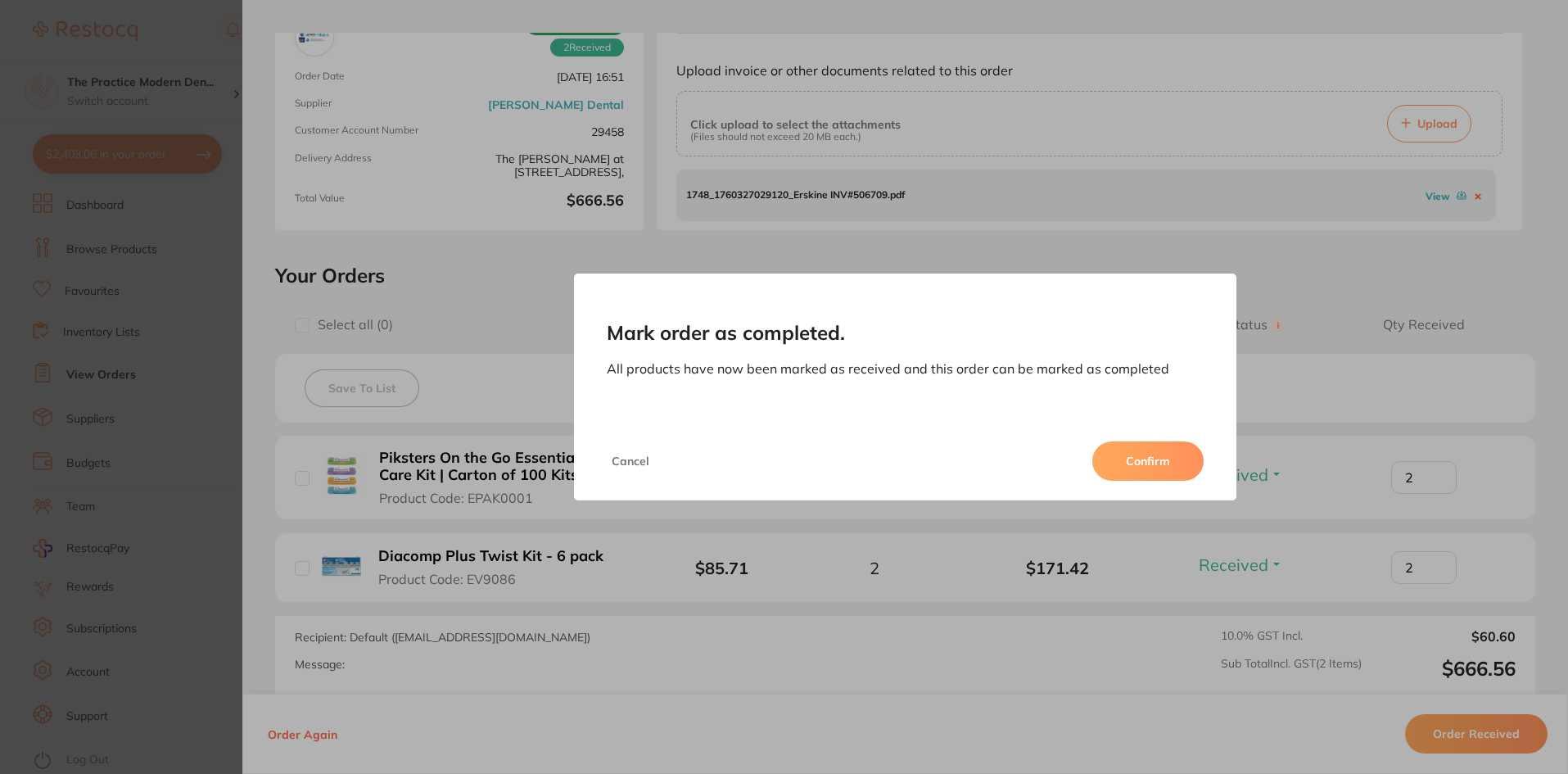
click at [1141, 459] on button "Confirm" at bounding box center [1148, 461] width 111 height 40
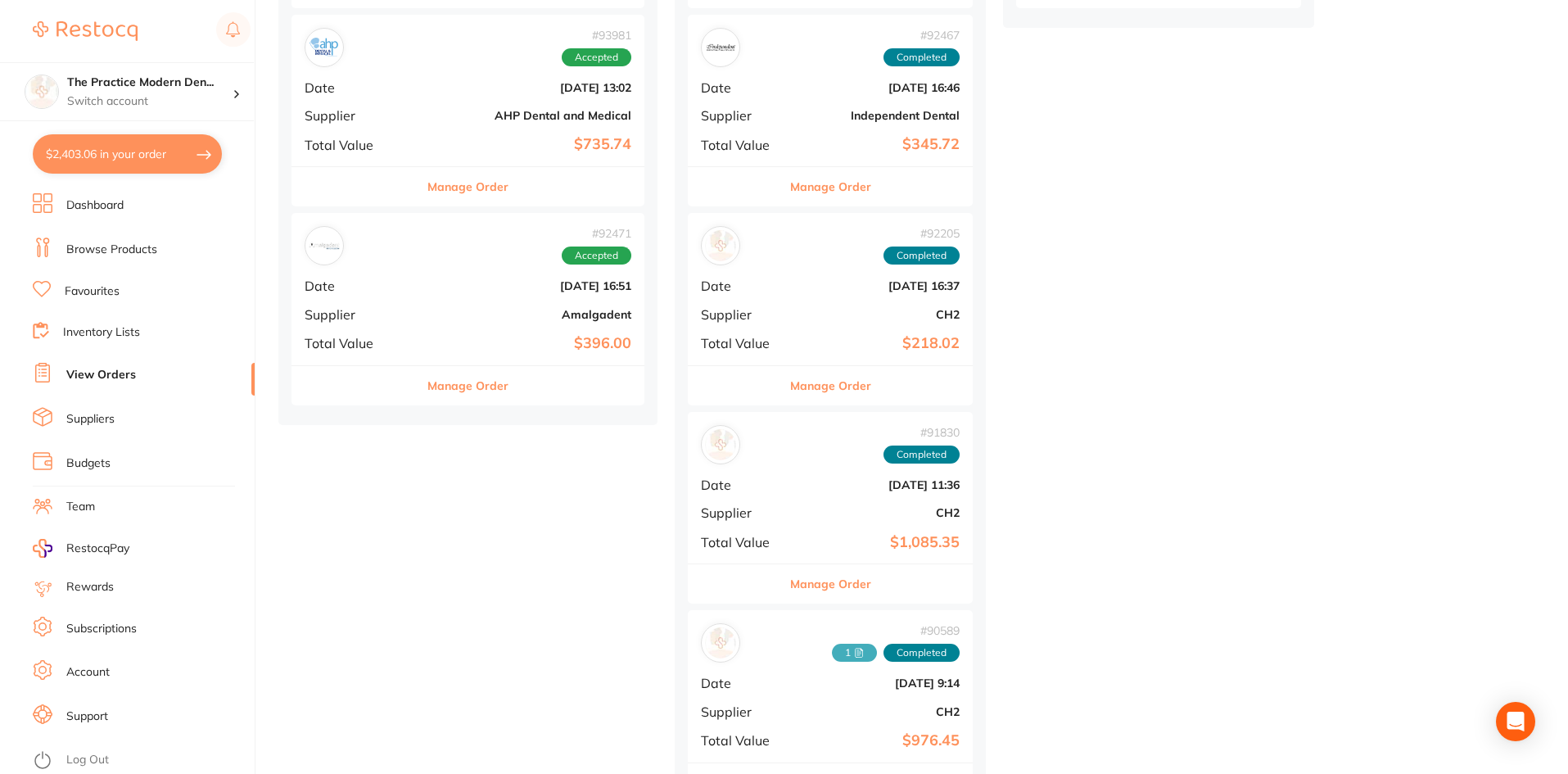
scroll to position [1064, 0]
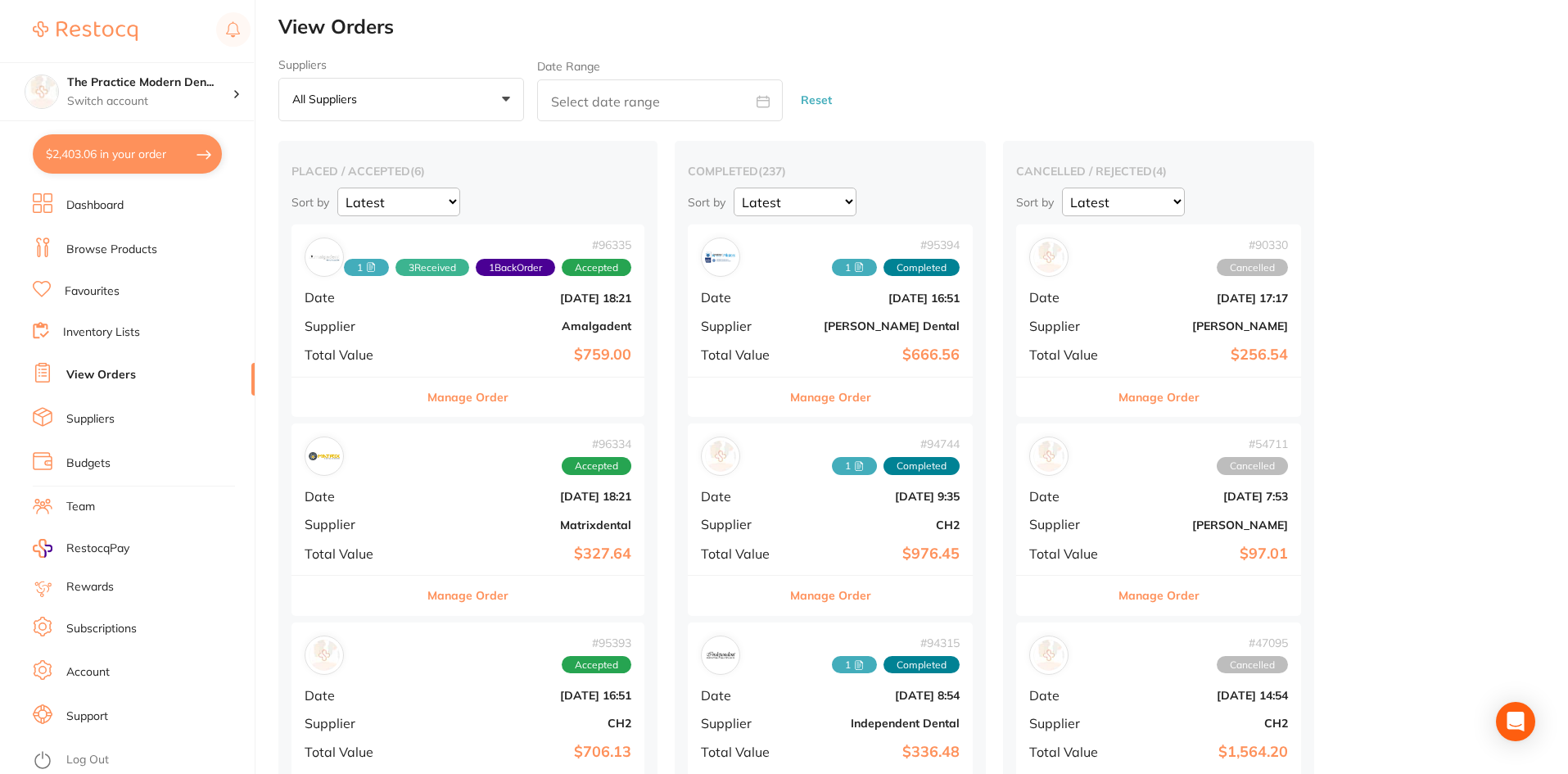
scroll to position [0, 0]
